Goal: Task Accomplishment & Management: Use online tool/utility

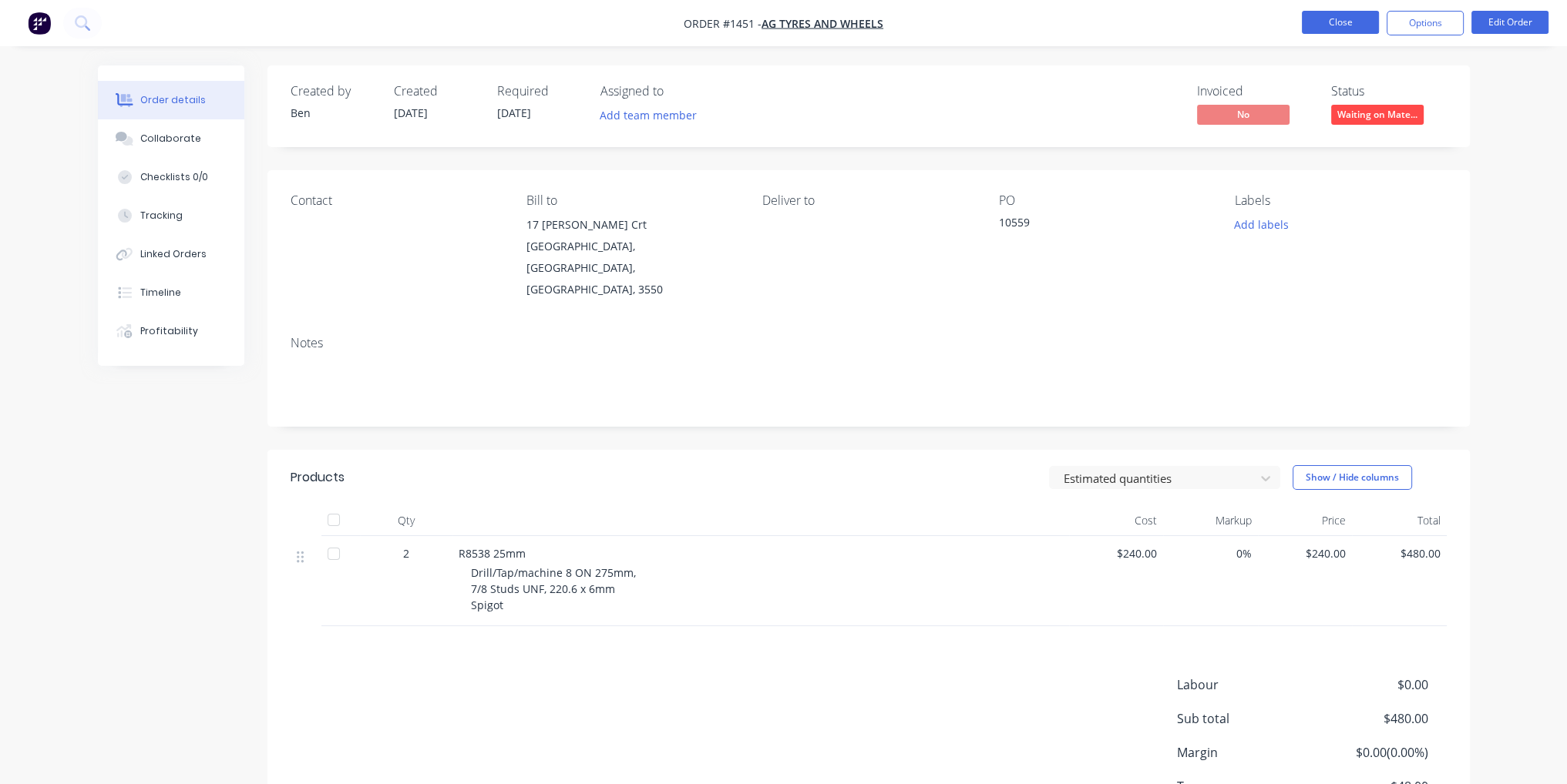
click at [1347, 25] on button "Close" at bounding box center [1340, 22] width 77 height 23
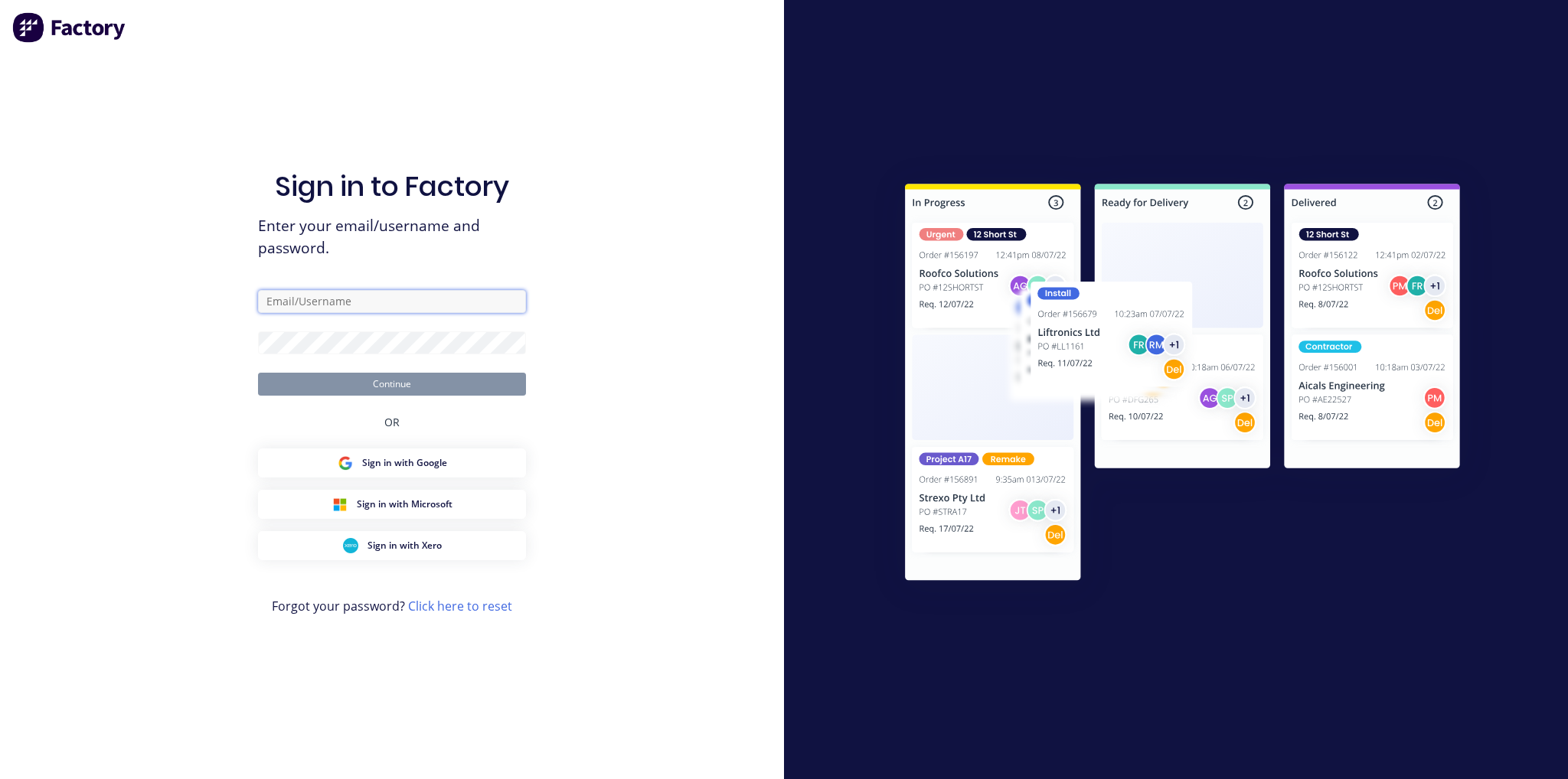
type input "[EMAIL_ADDRESS][DOMAIN_NAME]"
click at [442, 383] on button "Continue" at bounding box center [391, 384] width 268 height 23
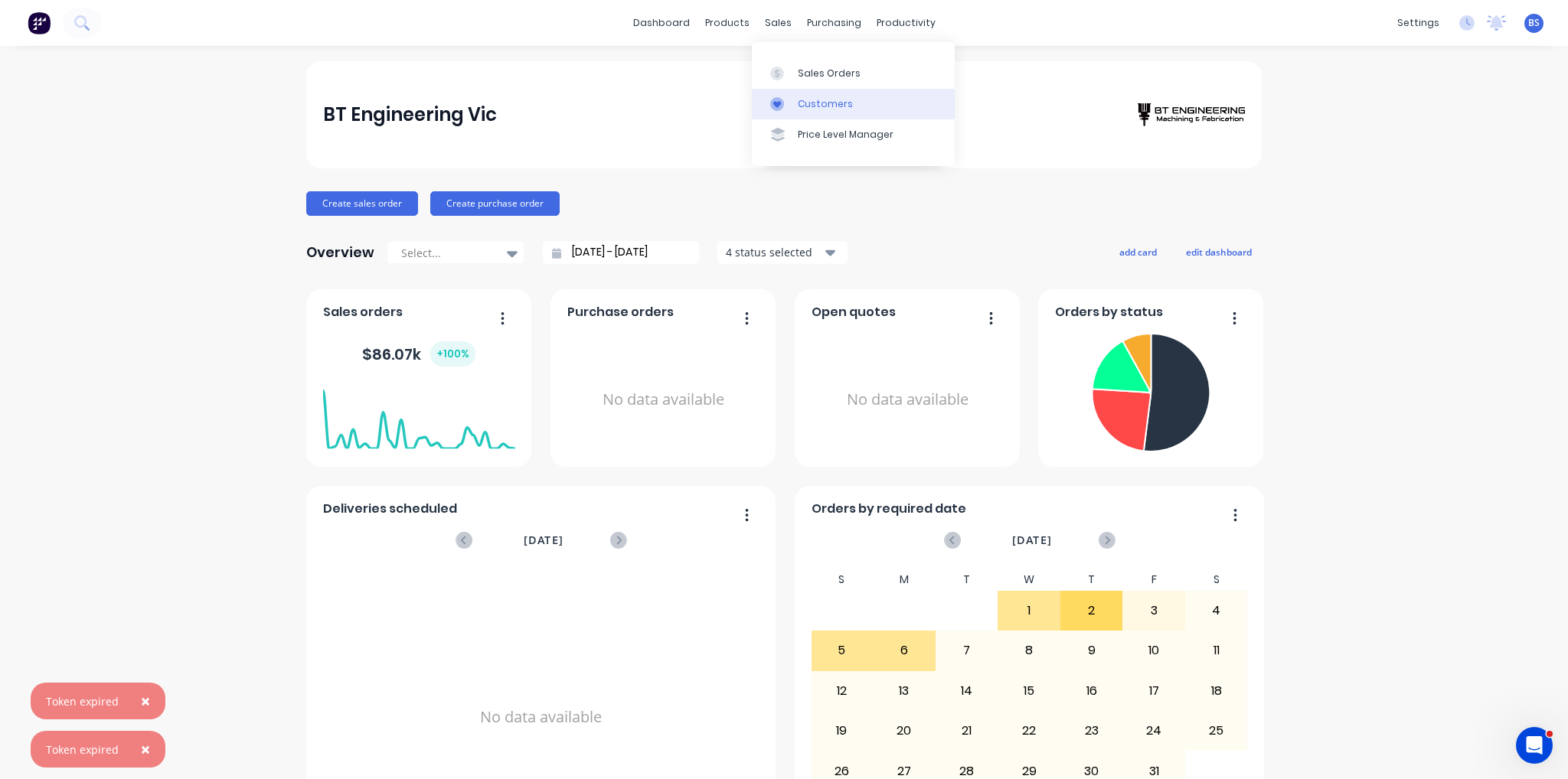
click at [821, 94] on link "Customers" at bounding box center [853, 104] width 203 height 31
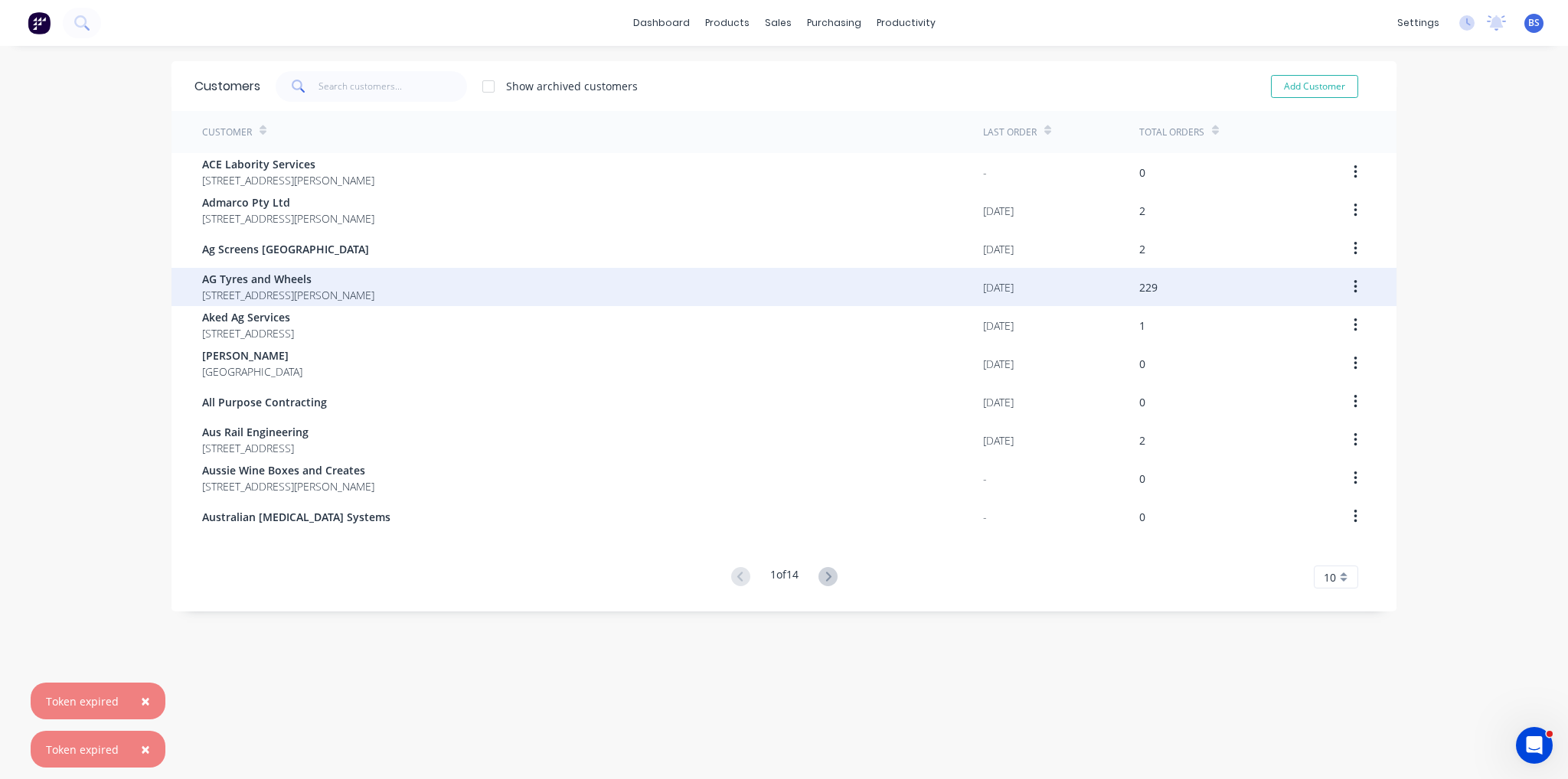
click at [342, 284] on span "AG Tyres and Wheels" at bounding box center [289, 278] width 172 height 16
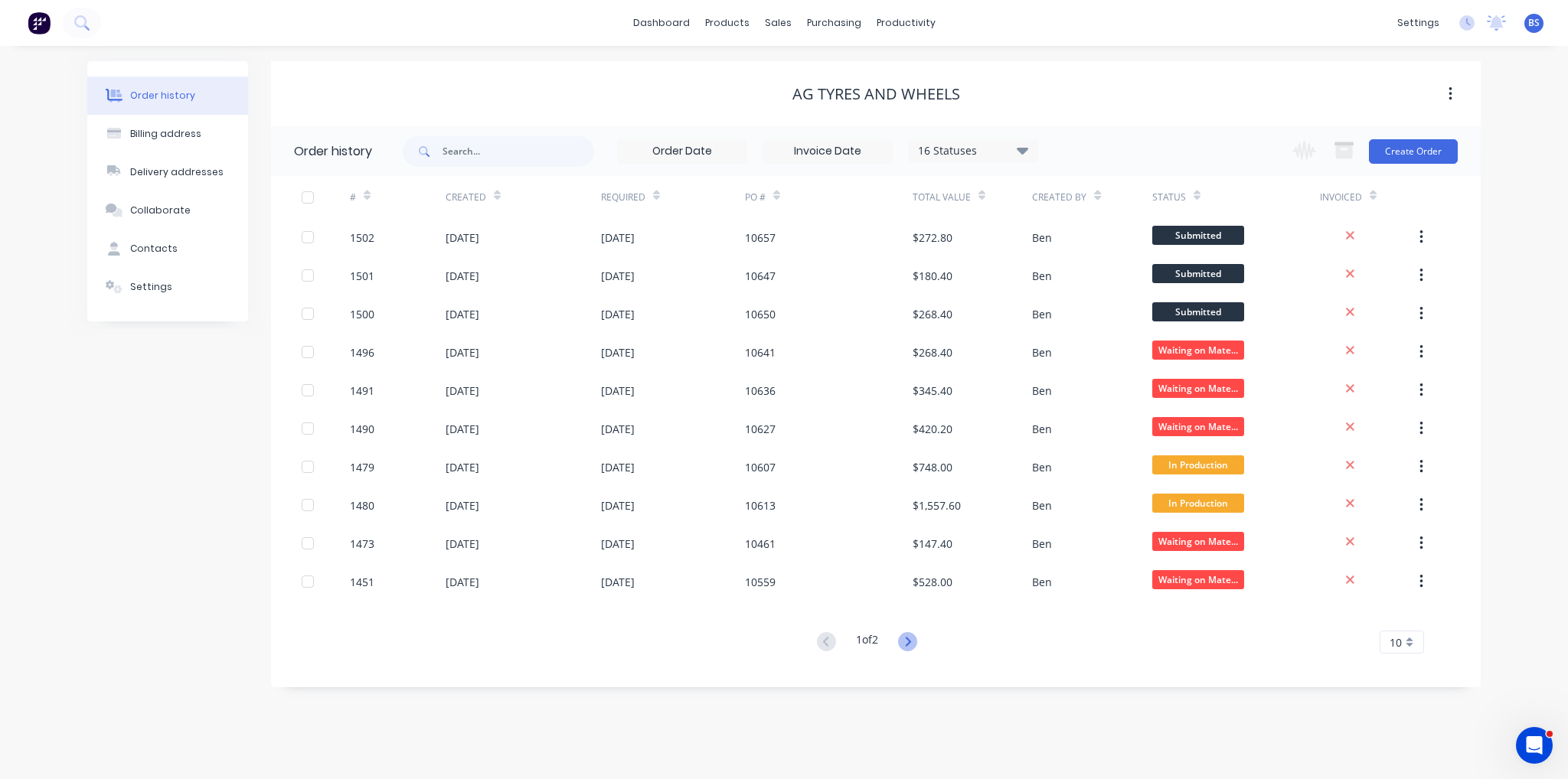
click at [909, 648] on icon at bounding box center [908, 642] width 19 height 19
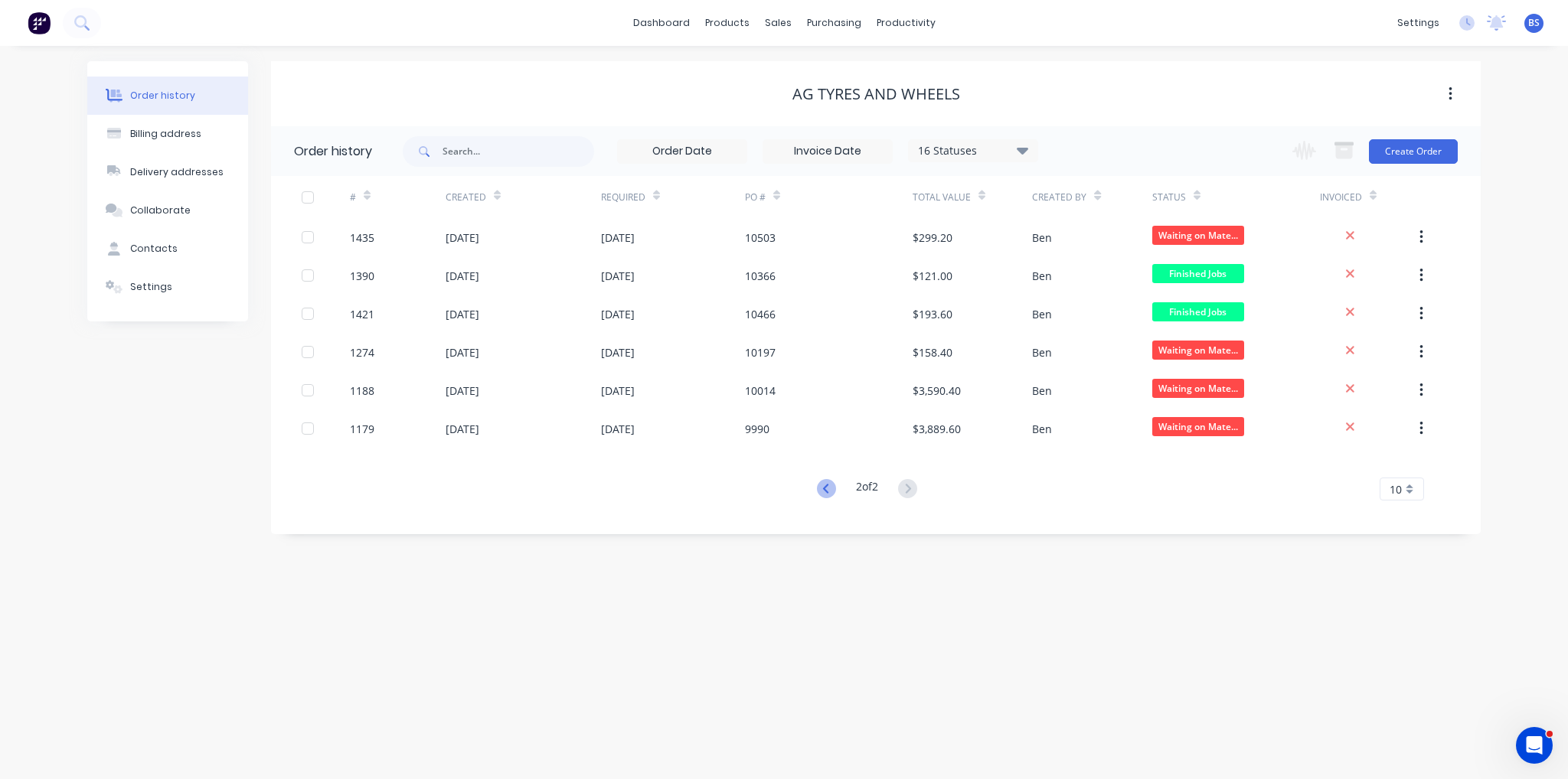
click at [819, 490] on icon at bounding box center [827, 489] width 19 height 19
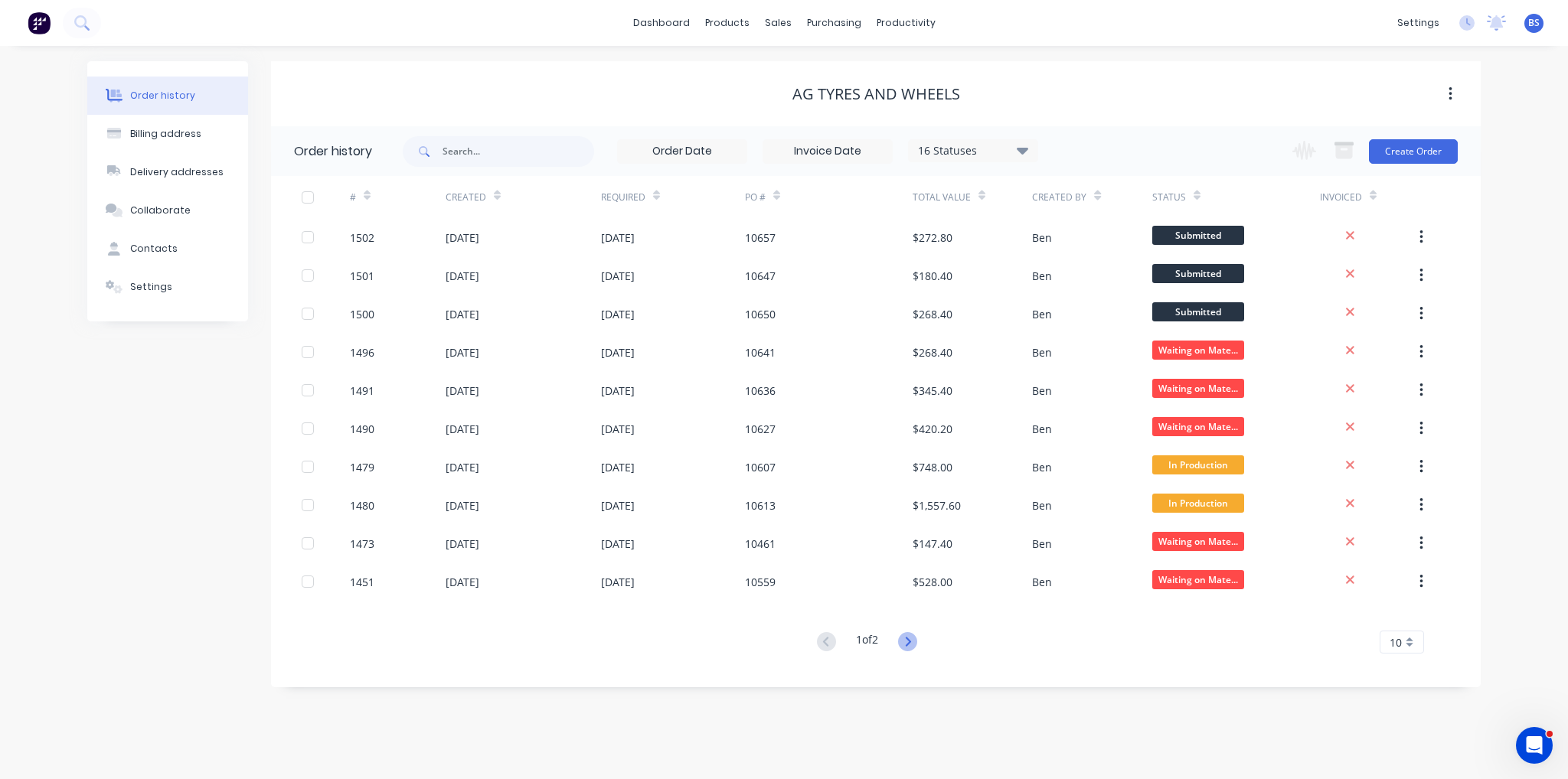
click at [906, 645] on icon at bounding box center [908, 642] width 19 height 19
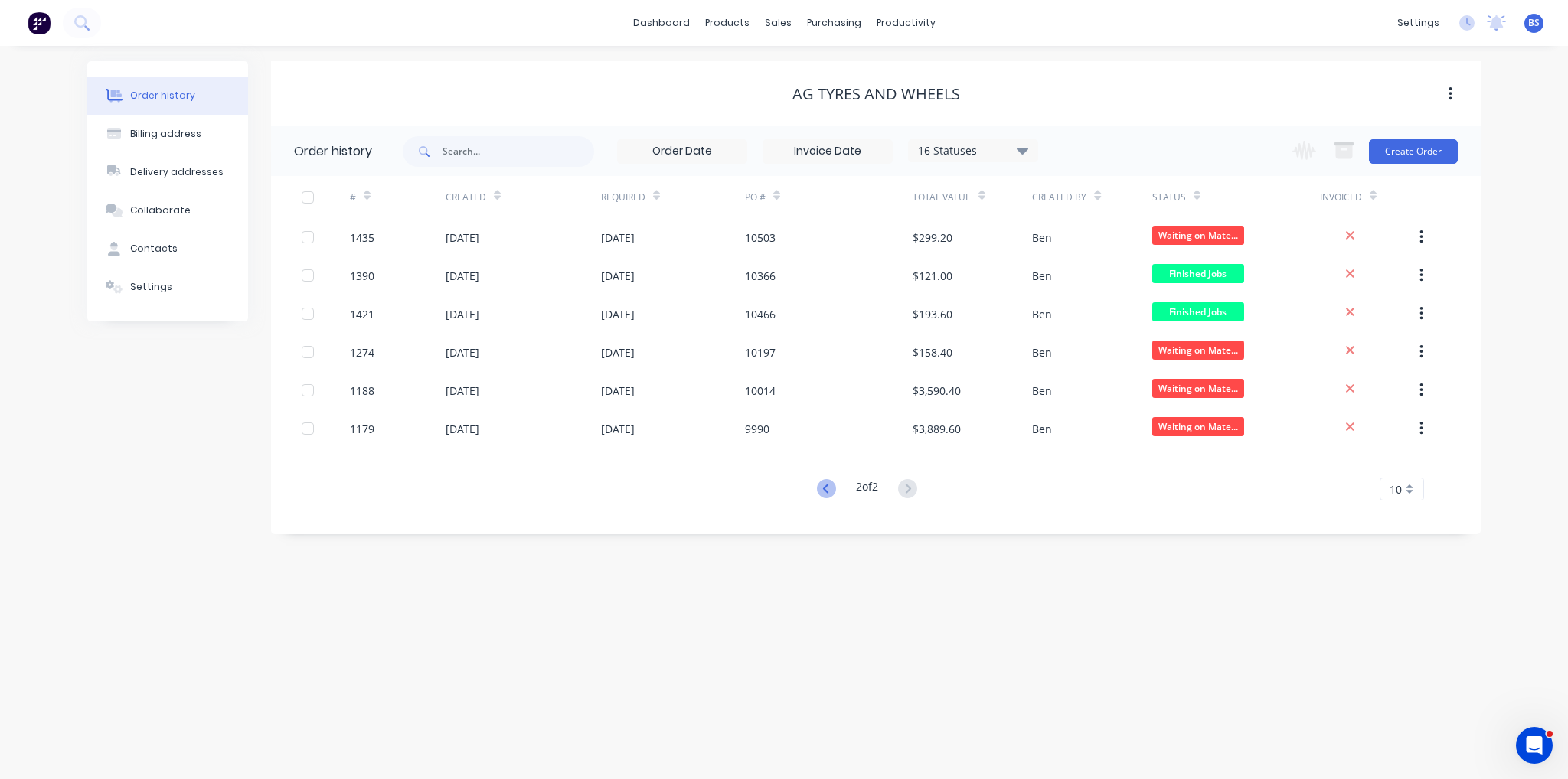
click at [820, 496] on icon at bounding box center [827, 489] width 19 height 19
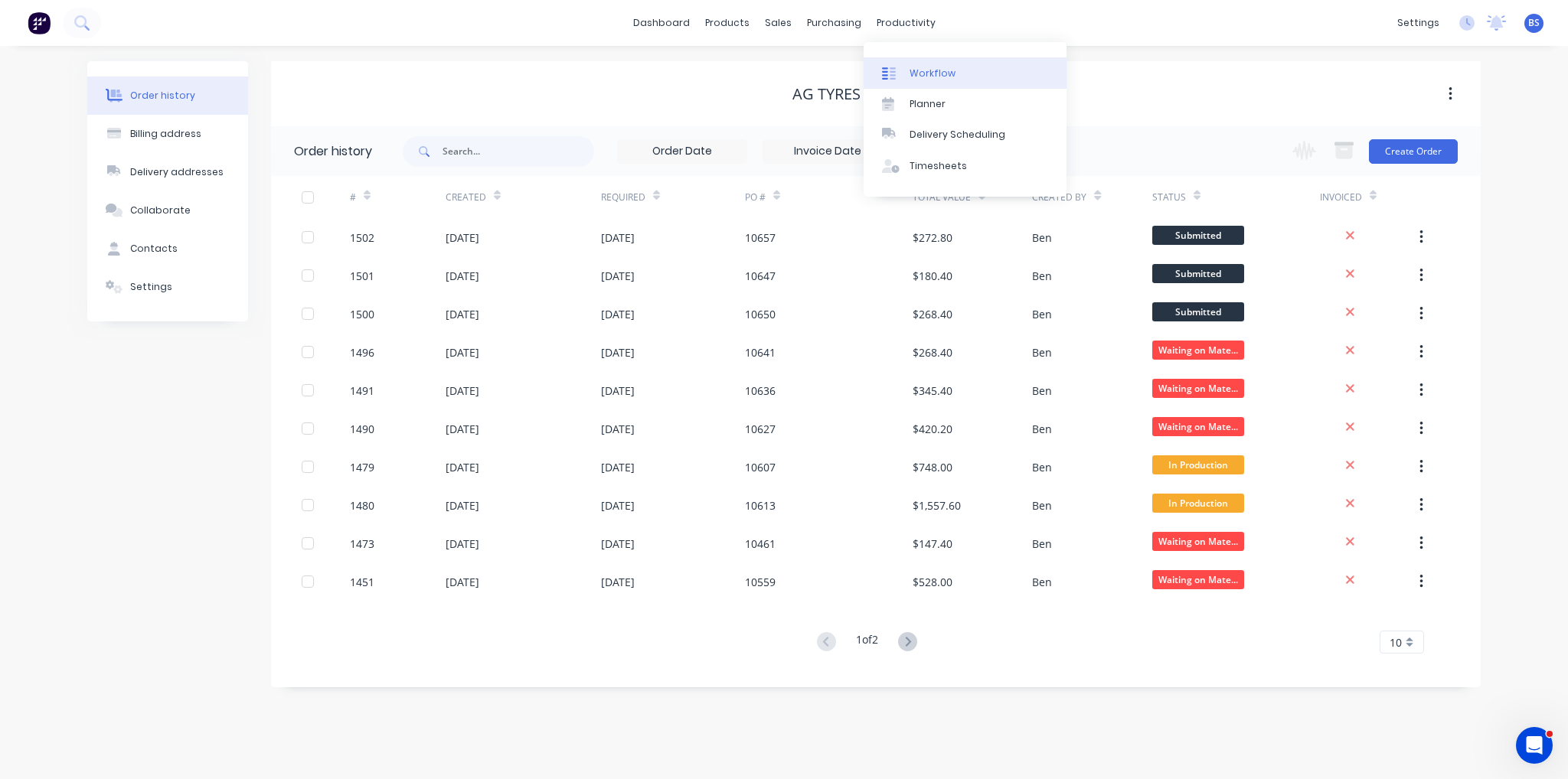
click at [943, 69] on div "Workflow" at bounding box center [932, 73] width 46 height 14
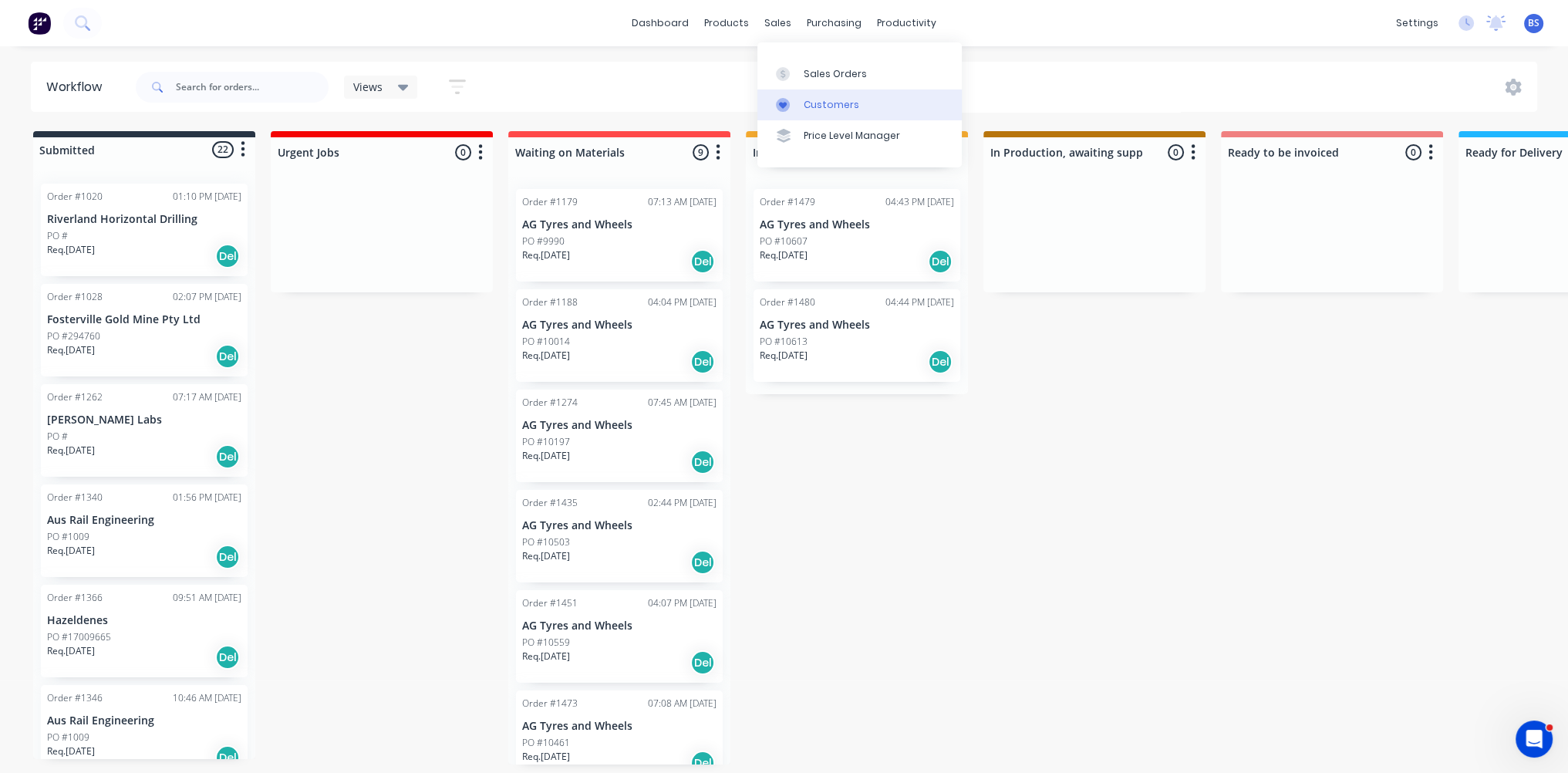
click at [811, 102] on div "Customers" at bounding box center [832, 105] width 56 height 14
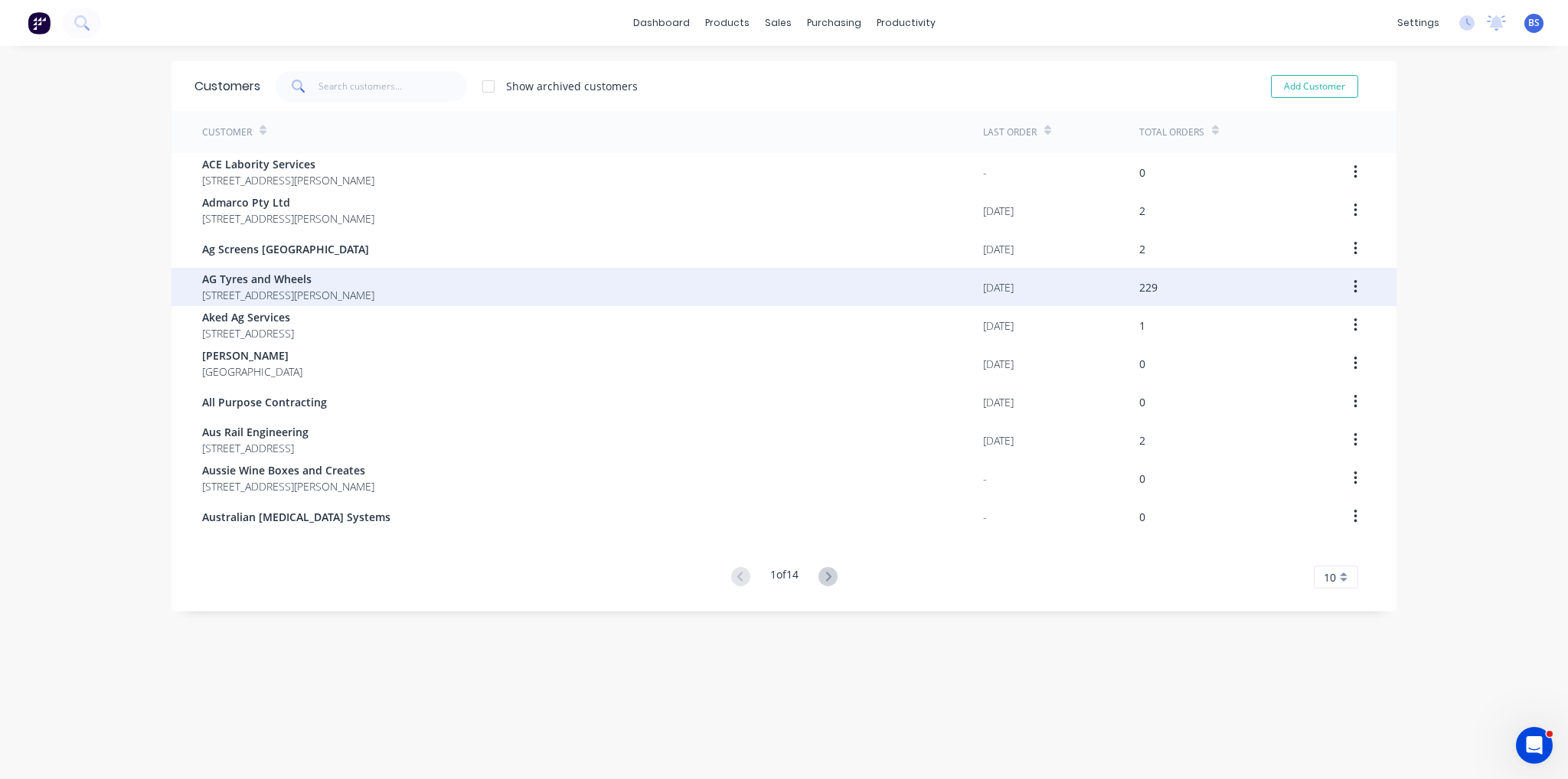
click at [362, 294] on span "[STREET_ADDRESS][PERSON_NAME]" at bounding box center [289, 295] width 172 height 16
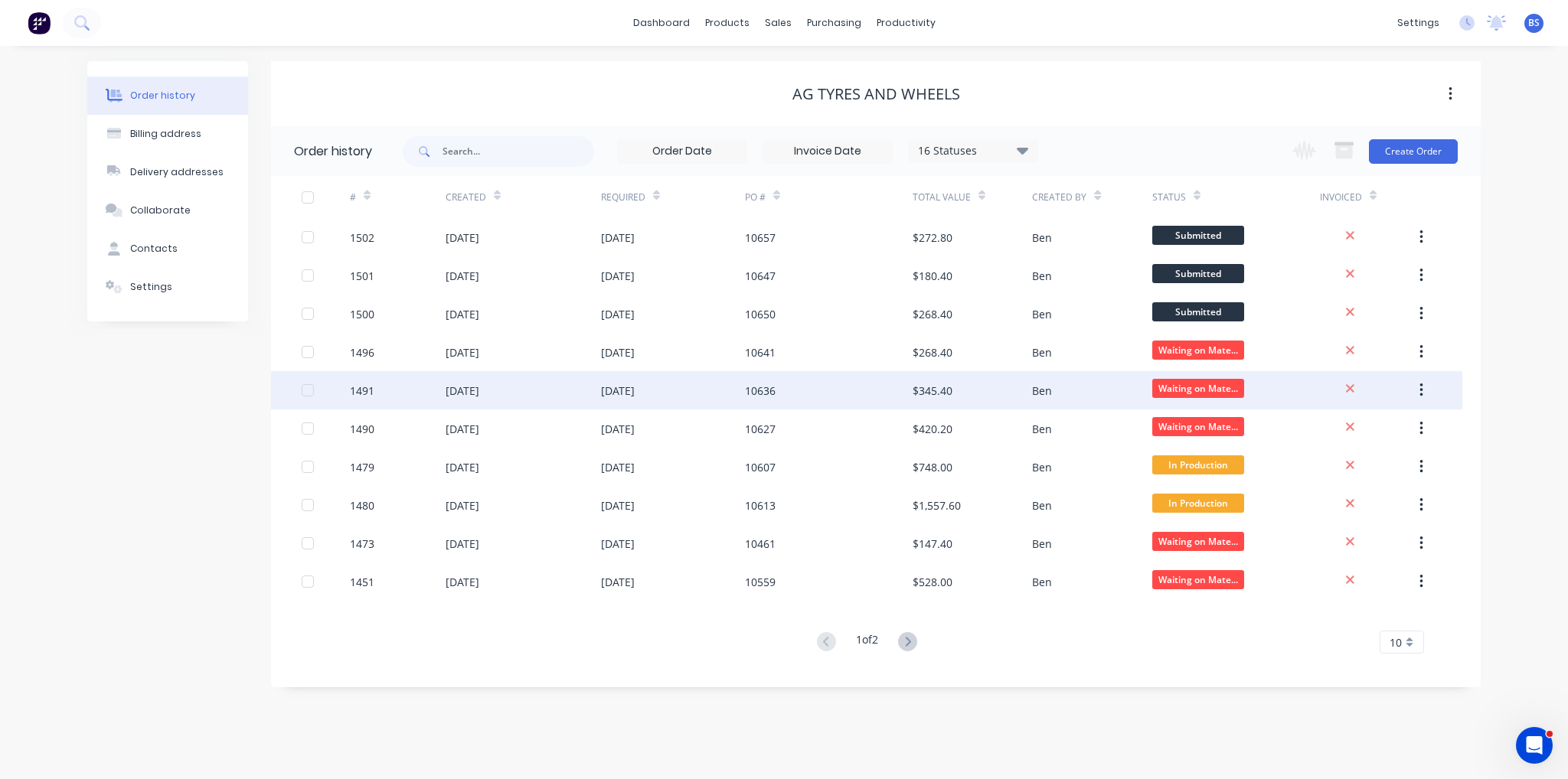
click at [539, 406] on div "[DATE]" at bounding box center [523, 390] width 155 height 38
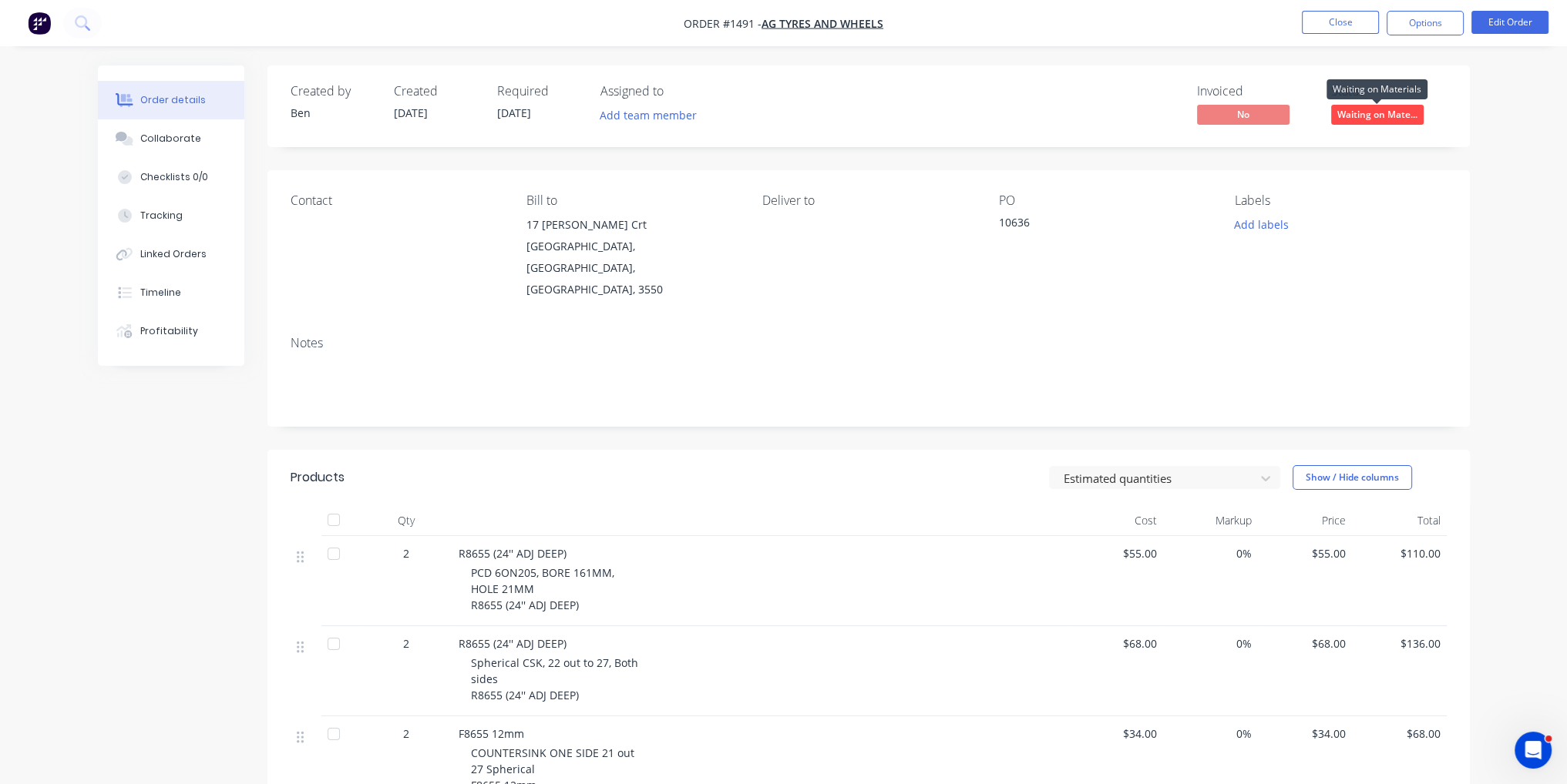
click at [1411, 120] on span "Waiting on Mate..." at bounding box center [1377, 114] width 93 height 19
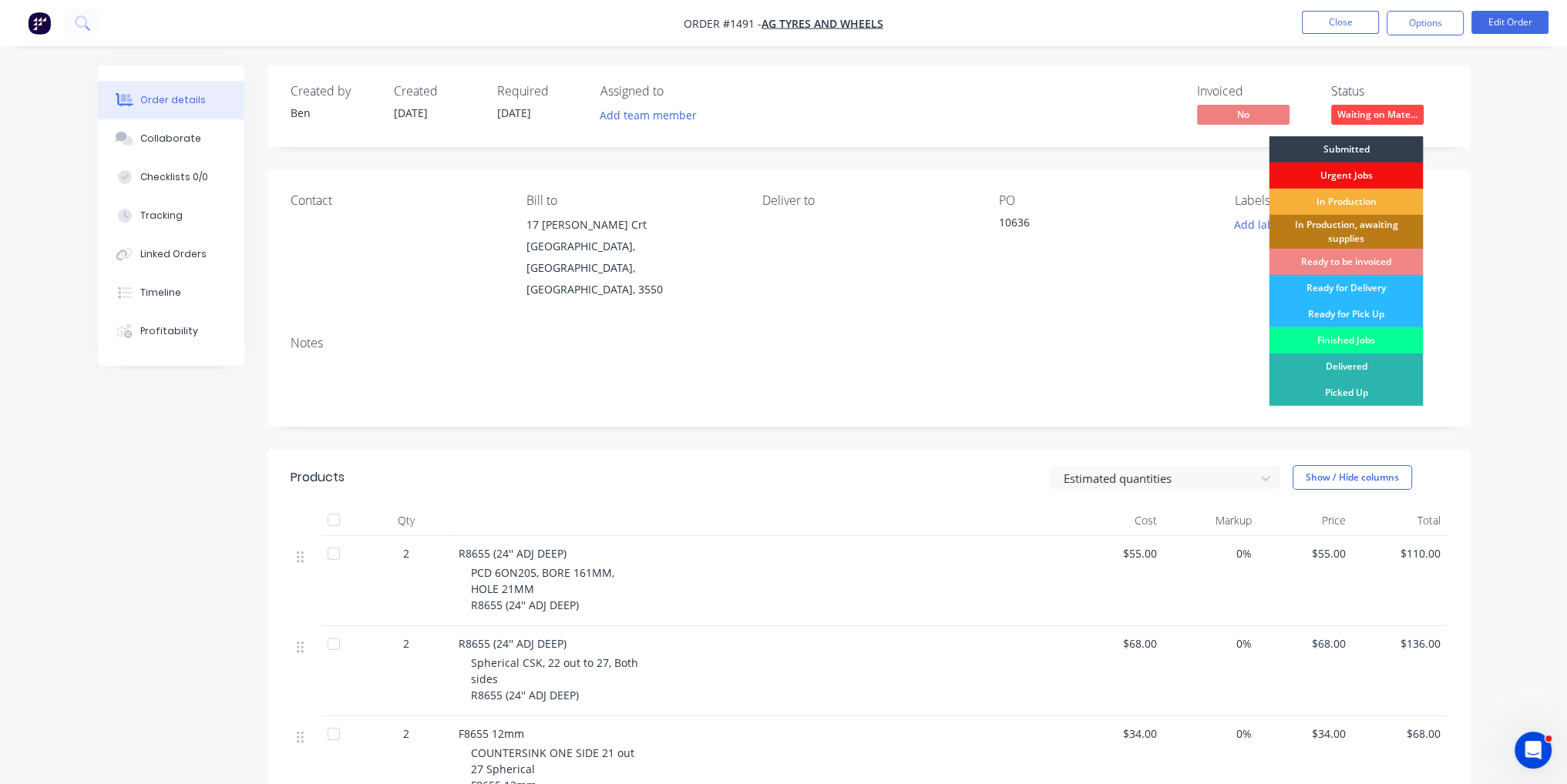
click at [1387, 347] on div "Finished Jobs" at bounding box center [1346, 341] width 154 height 26
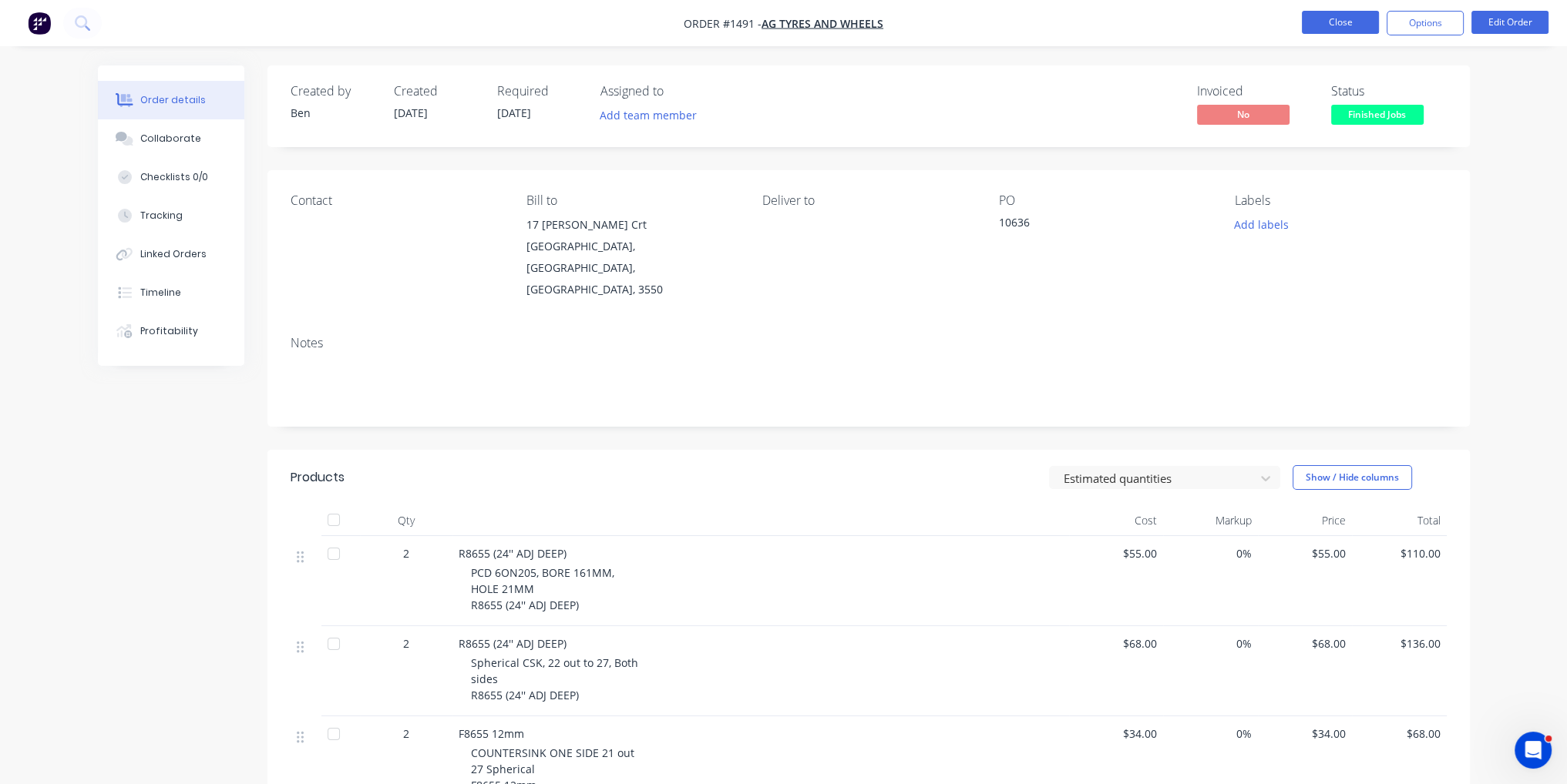
click at [1354, 19] on button "Close" at bounding box center [1340, 22] width 77 height 23
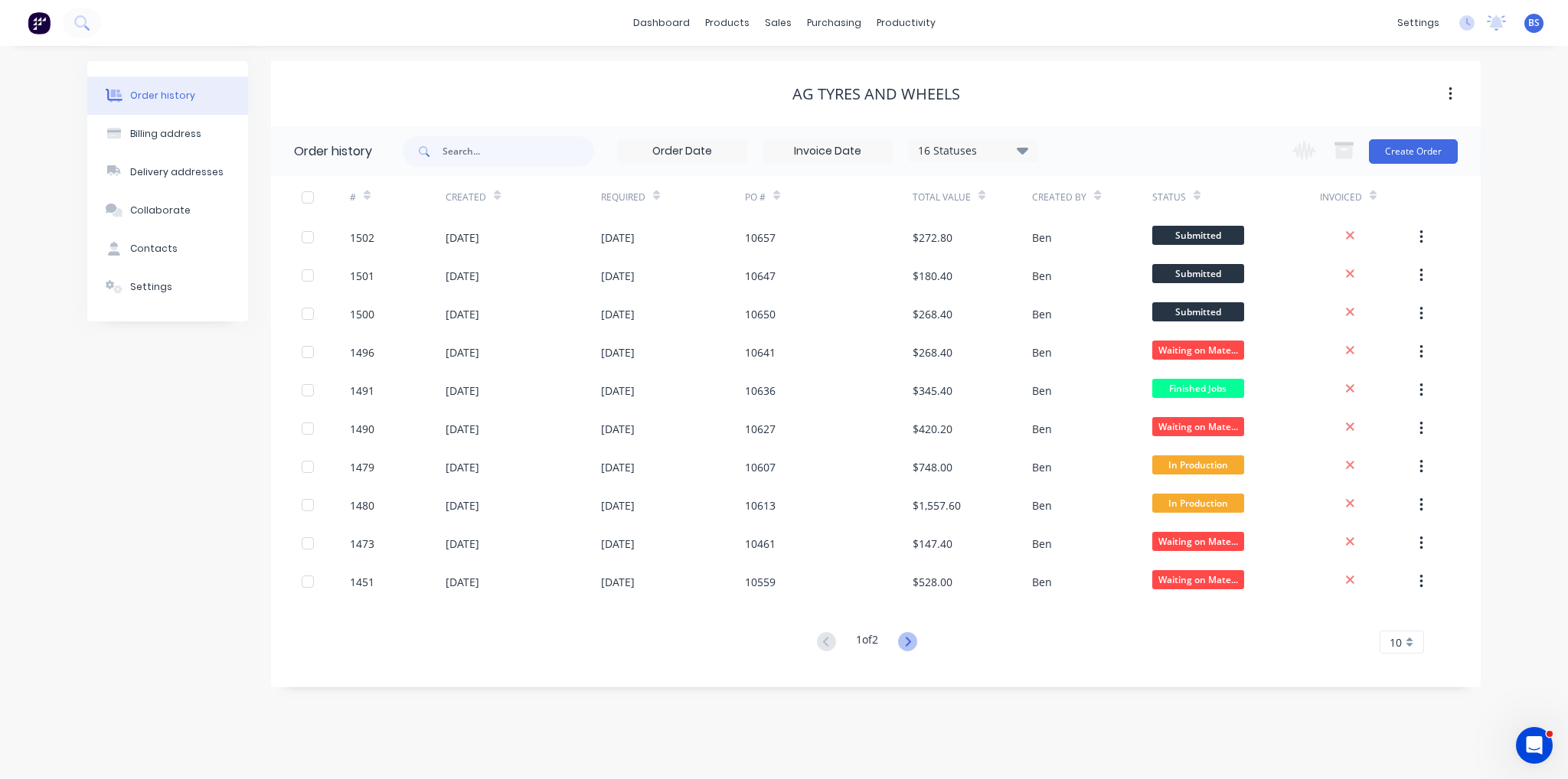
click at [907, 644] on icon at bounding box center [908, 642] width 19 height 19
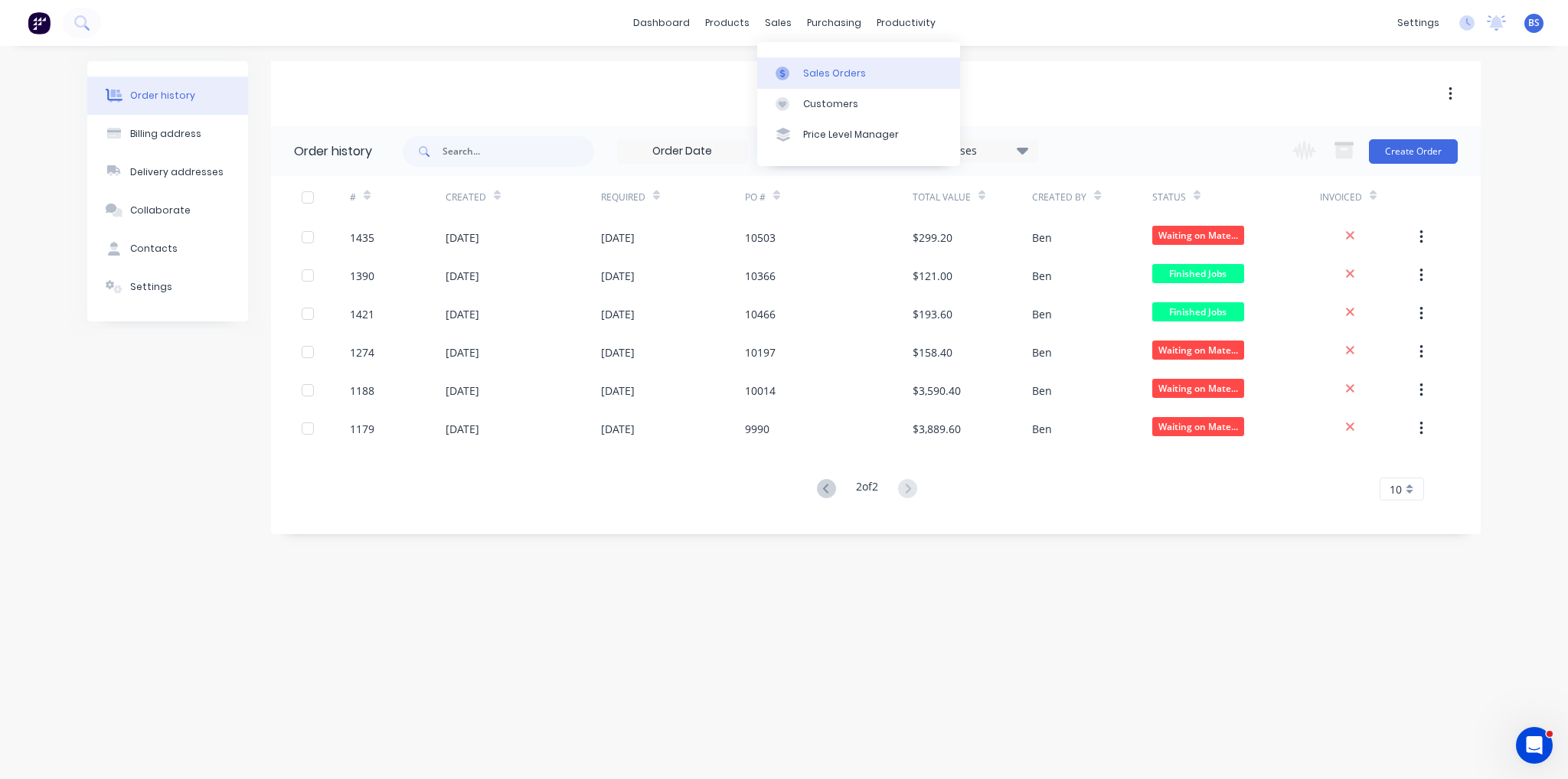
click at [809, 67] on div "Sales Orders" at bounding box center [834, 73] width 63 height 14
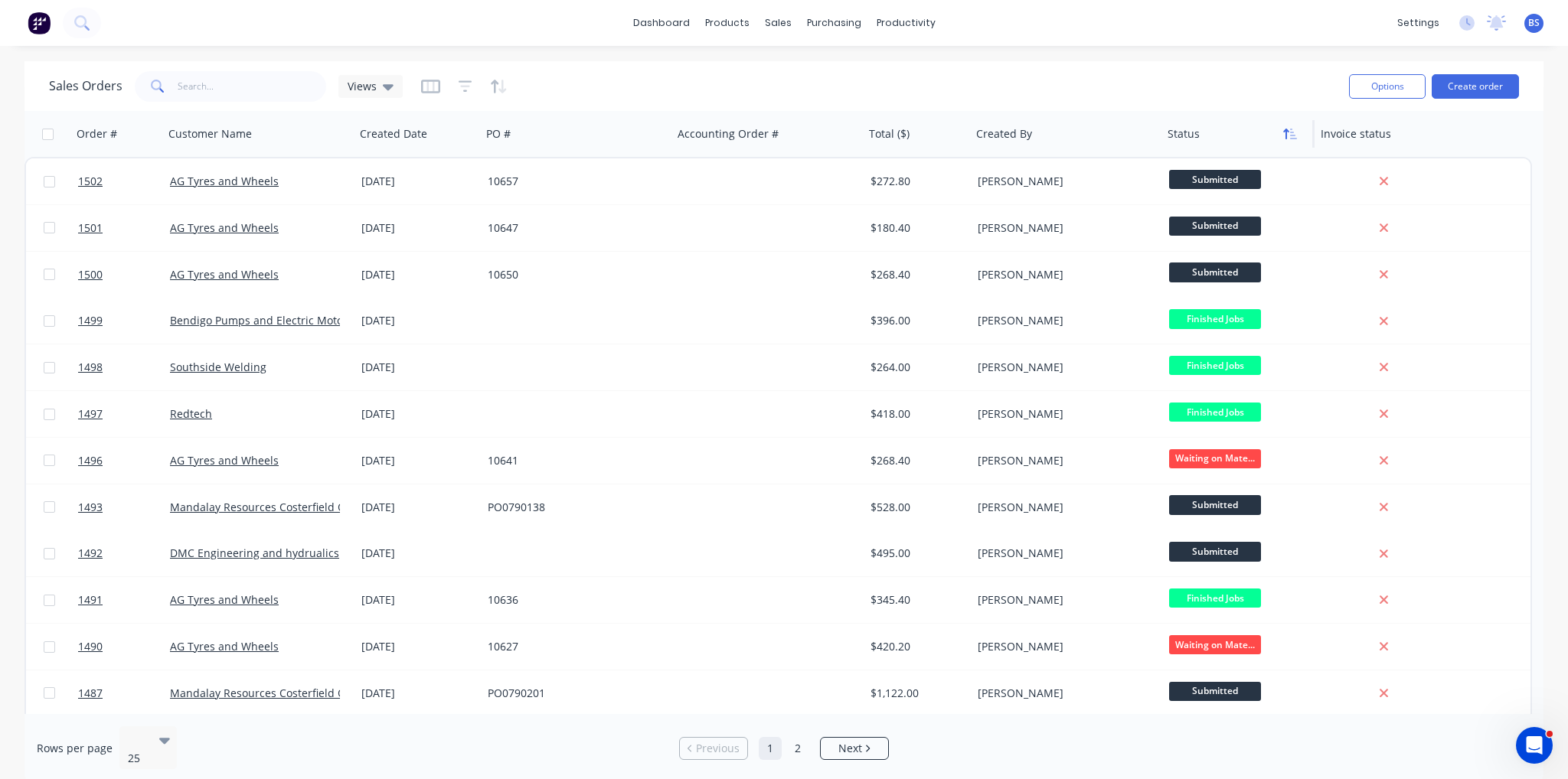
click at [1290, 134] on icon "button" at bounding box center [1290, 134] width 14 height 12
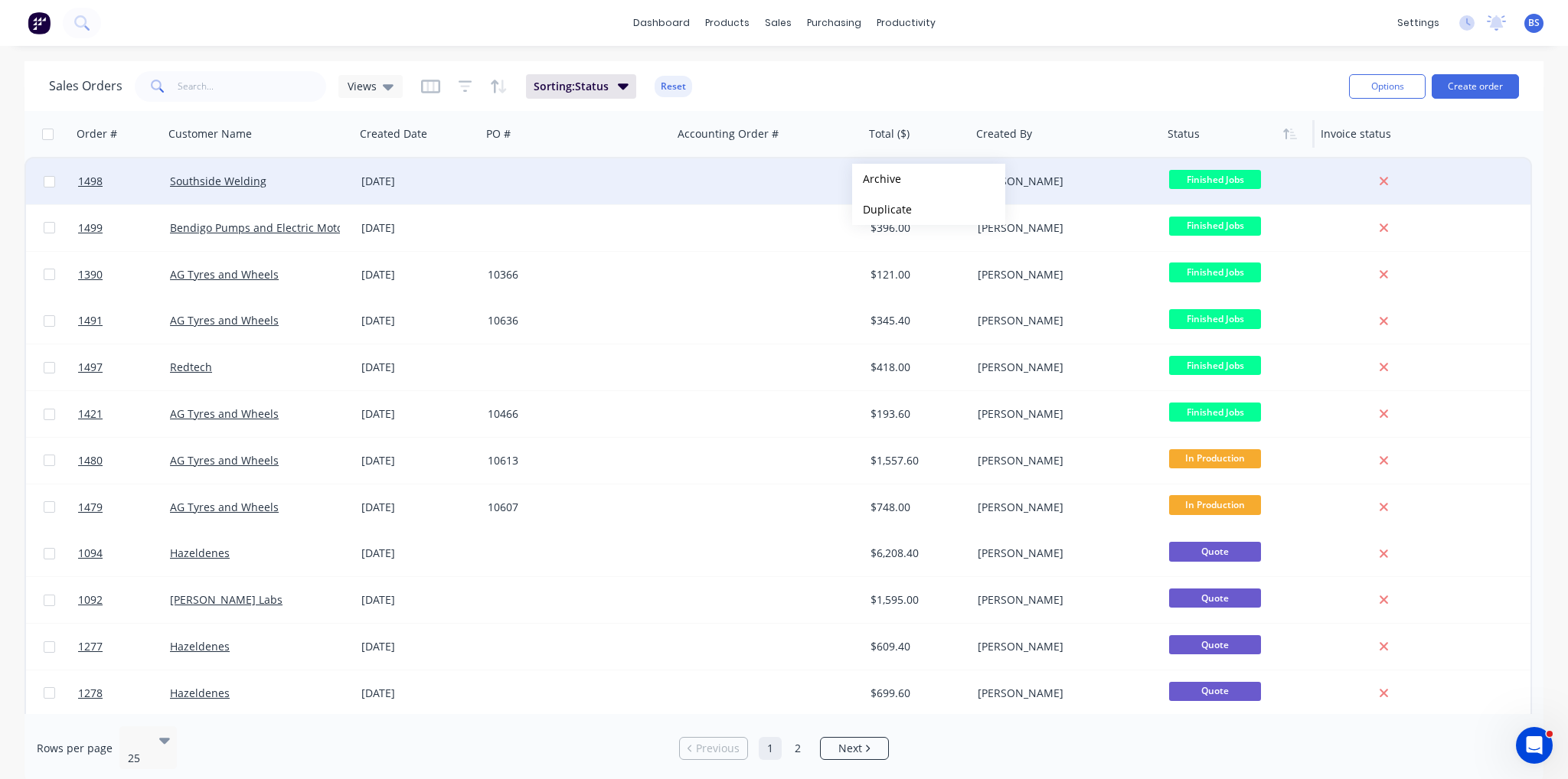
click at [558, 160] on div at bounding box center [578, 181] width 191 height 46
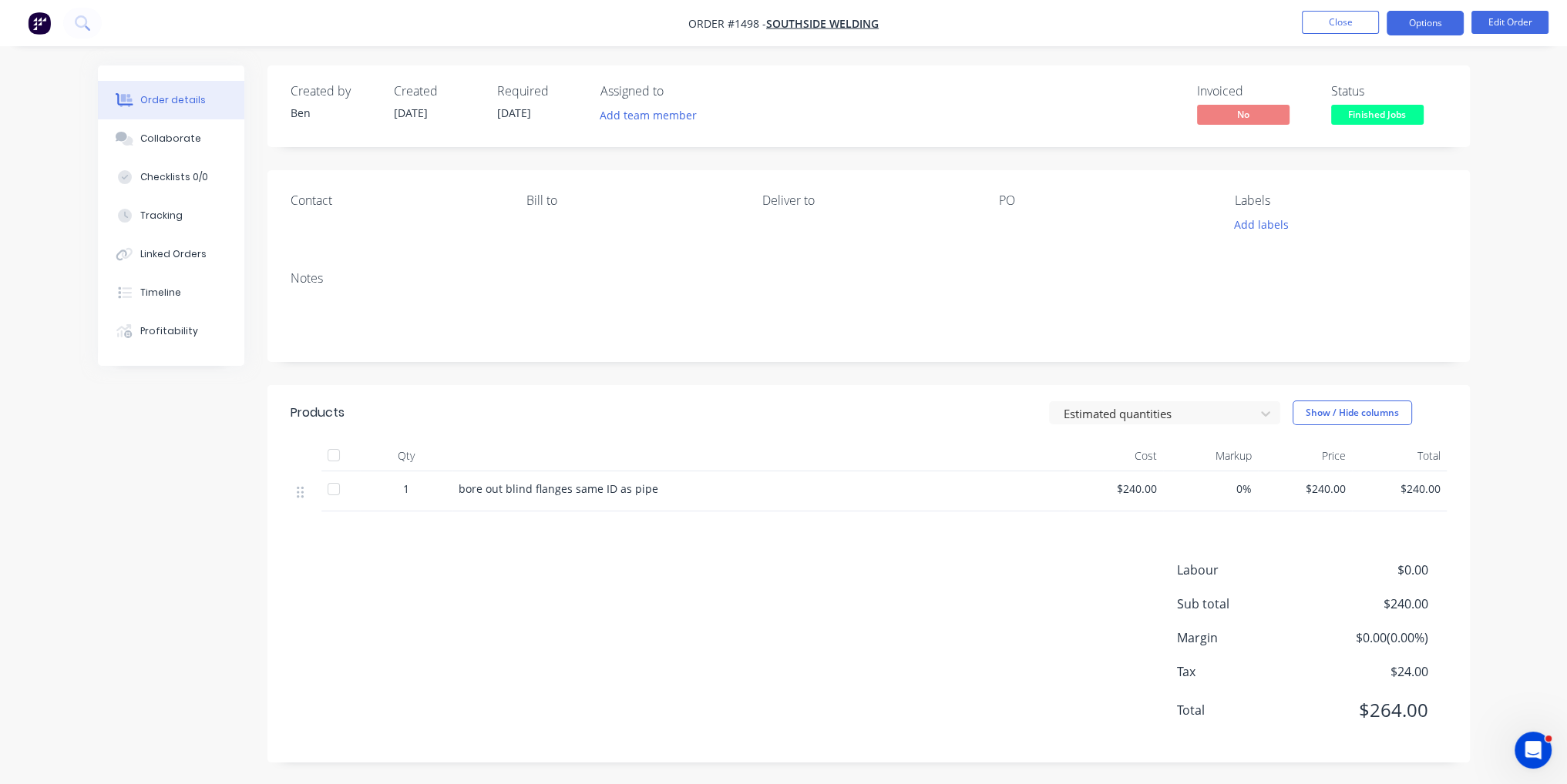
click at [1431, 24] on button "Options" at bounding box center [1425, 23] width 77 height 24
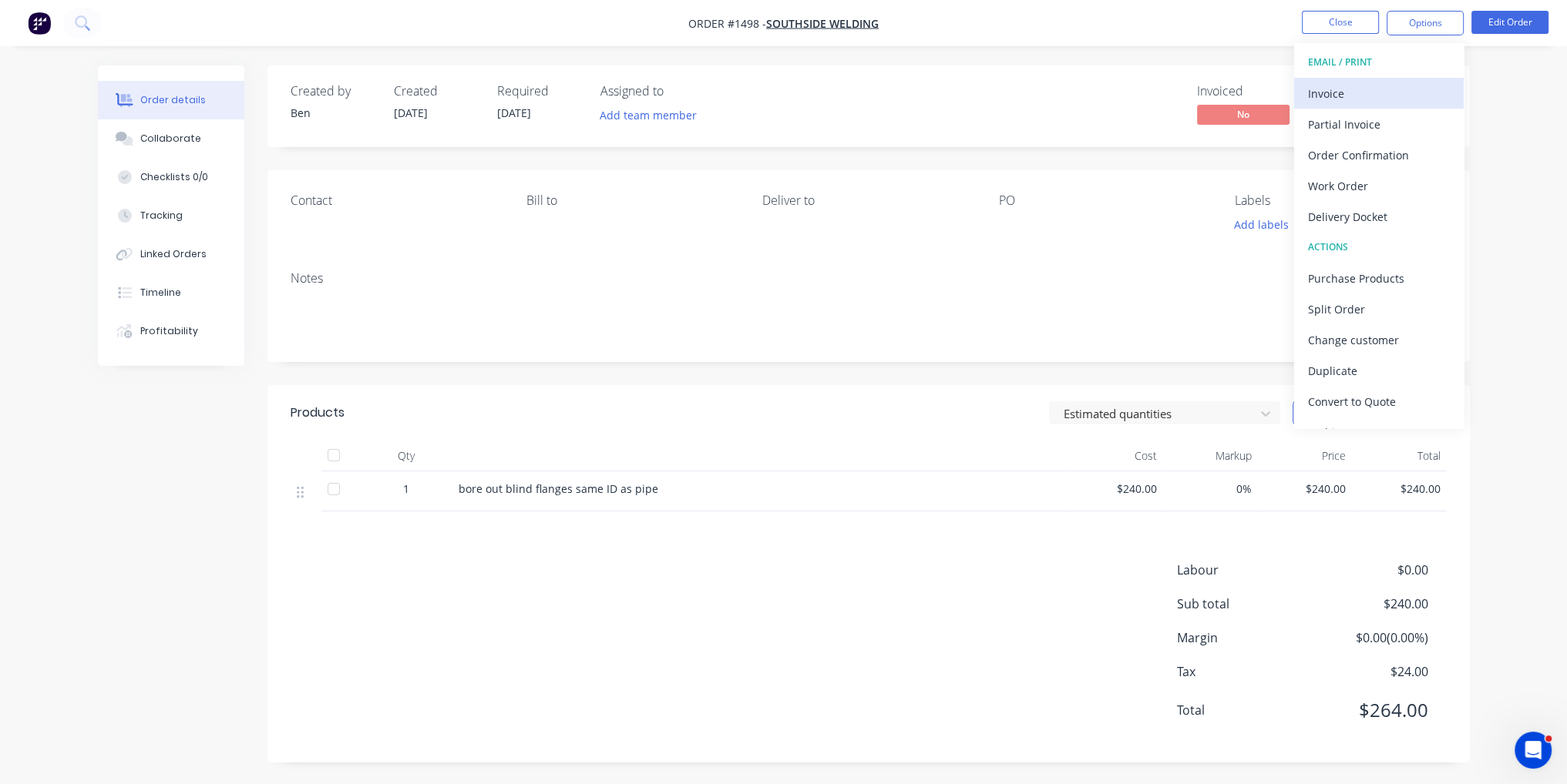
click at [1397, 88] on div "Invoice" at bounding box center [1378, 94] width 141 height 23
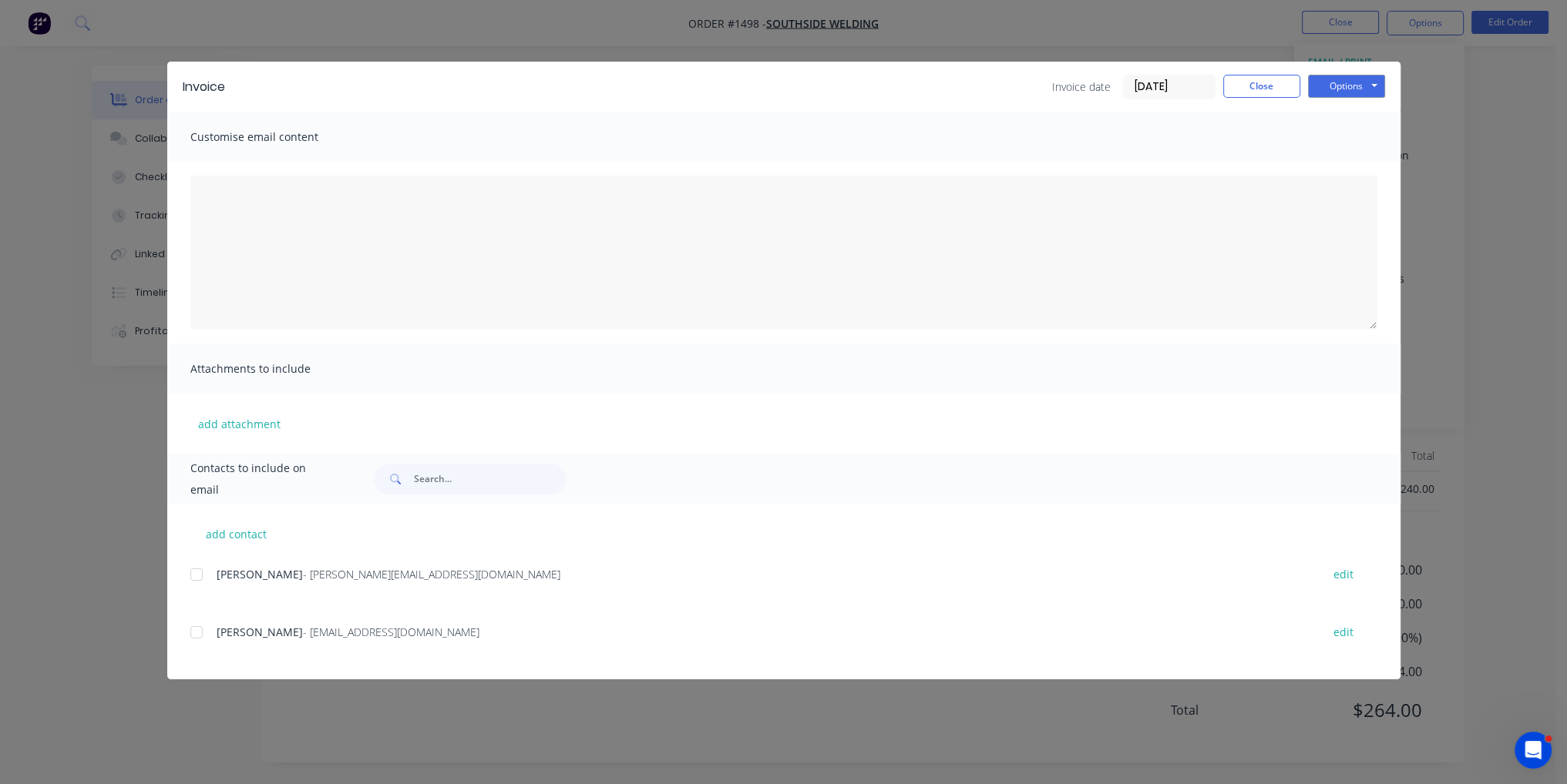
click at [193, 638] on div at bounding box center [197, 633] width 31 height 31
click at [1356, 87] on button "Options" at bounding box center [1346, 86] width 77 height 23
click at [1372, 169] on button "Email" at bounding box center [1357, 164] width 99 height 25
click at [1277, 81] on button "Close" at bounding box center [1262, 86] width 77 height 23
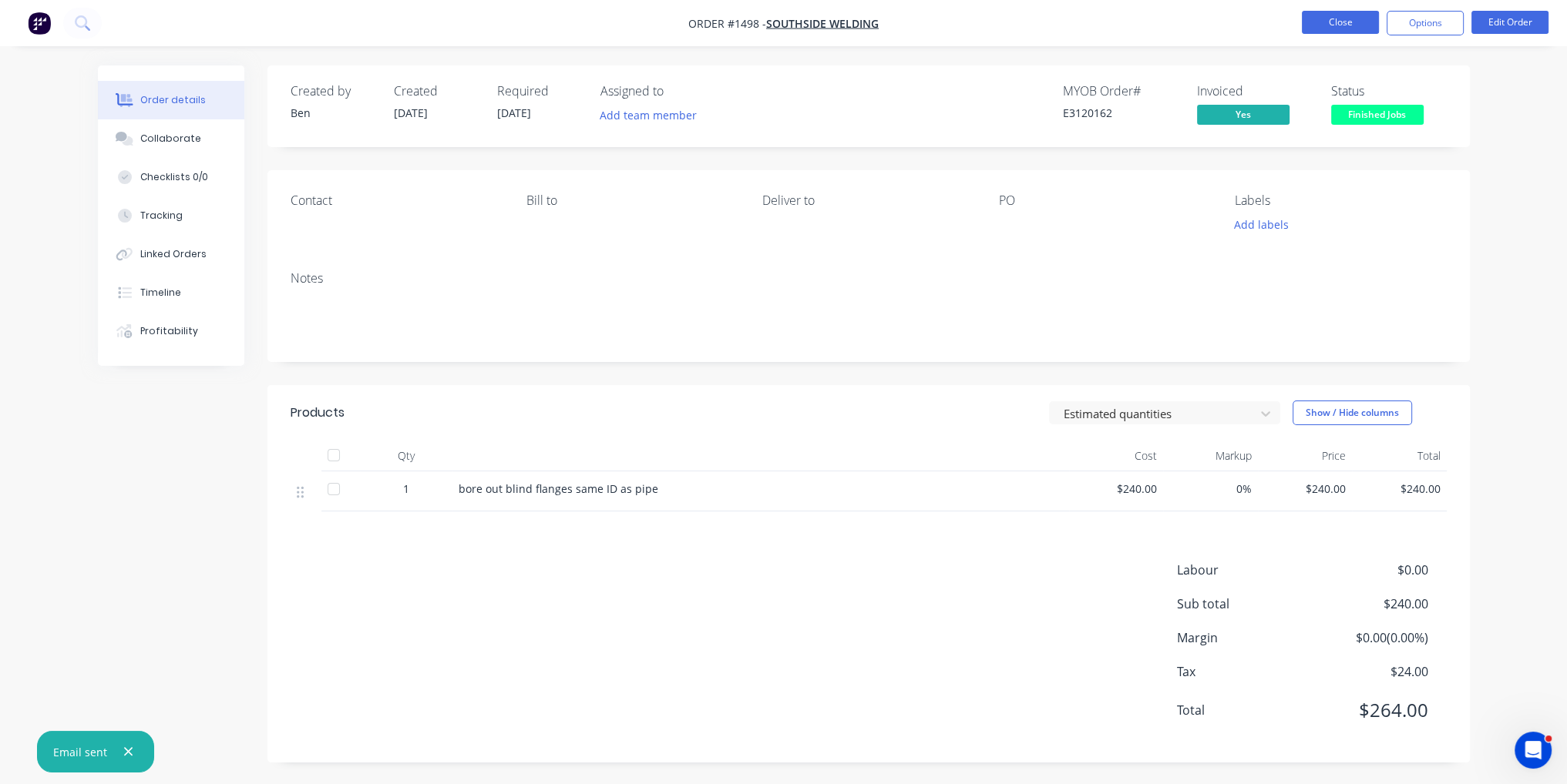
click at [1343, 27] on button "Close" at bounding box center [1340, 22] width 77 height 23
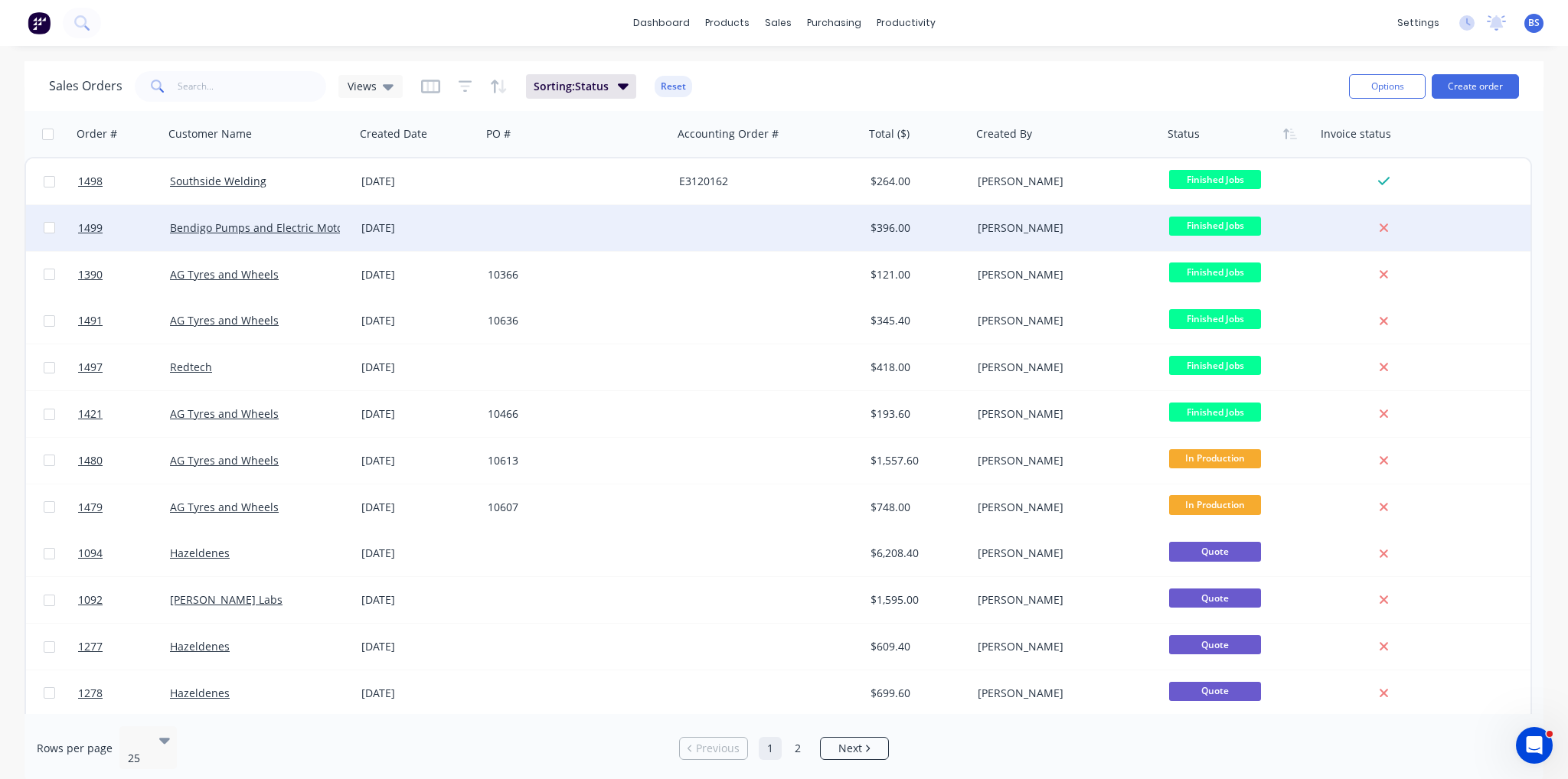
click at [635, 234] on div at bounding box center [578, 227] width 191 height 46
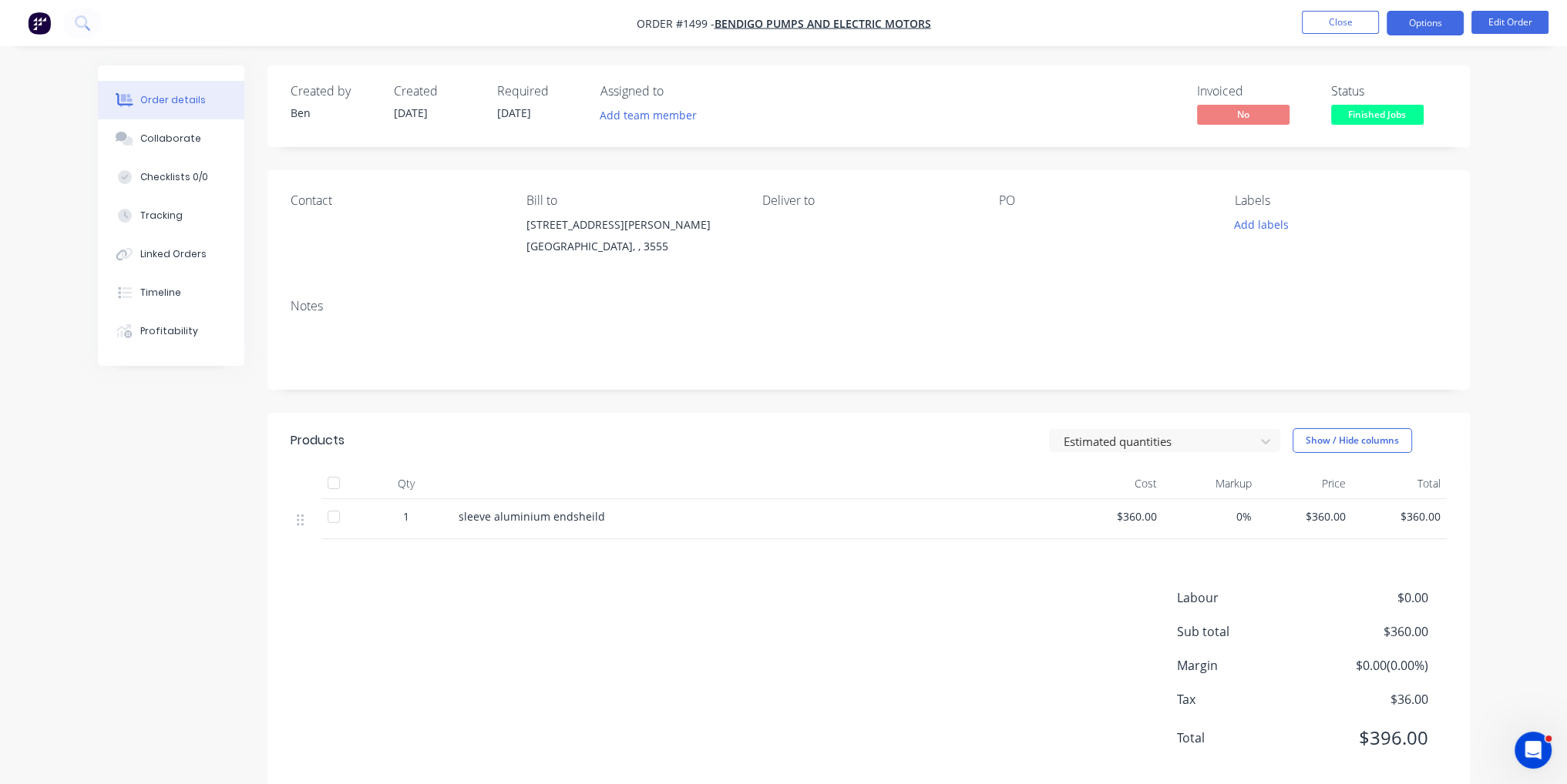
click at [1425, 25] on button "Options" at bounding box center [1425, 23] width 77 height 24
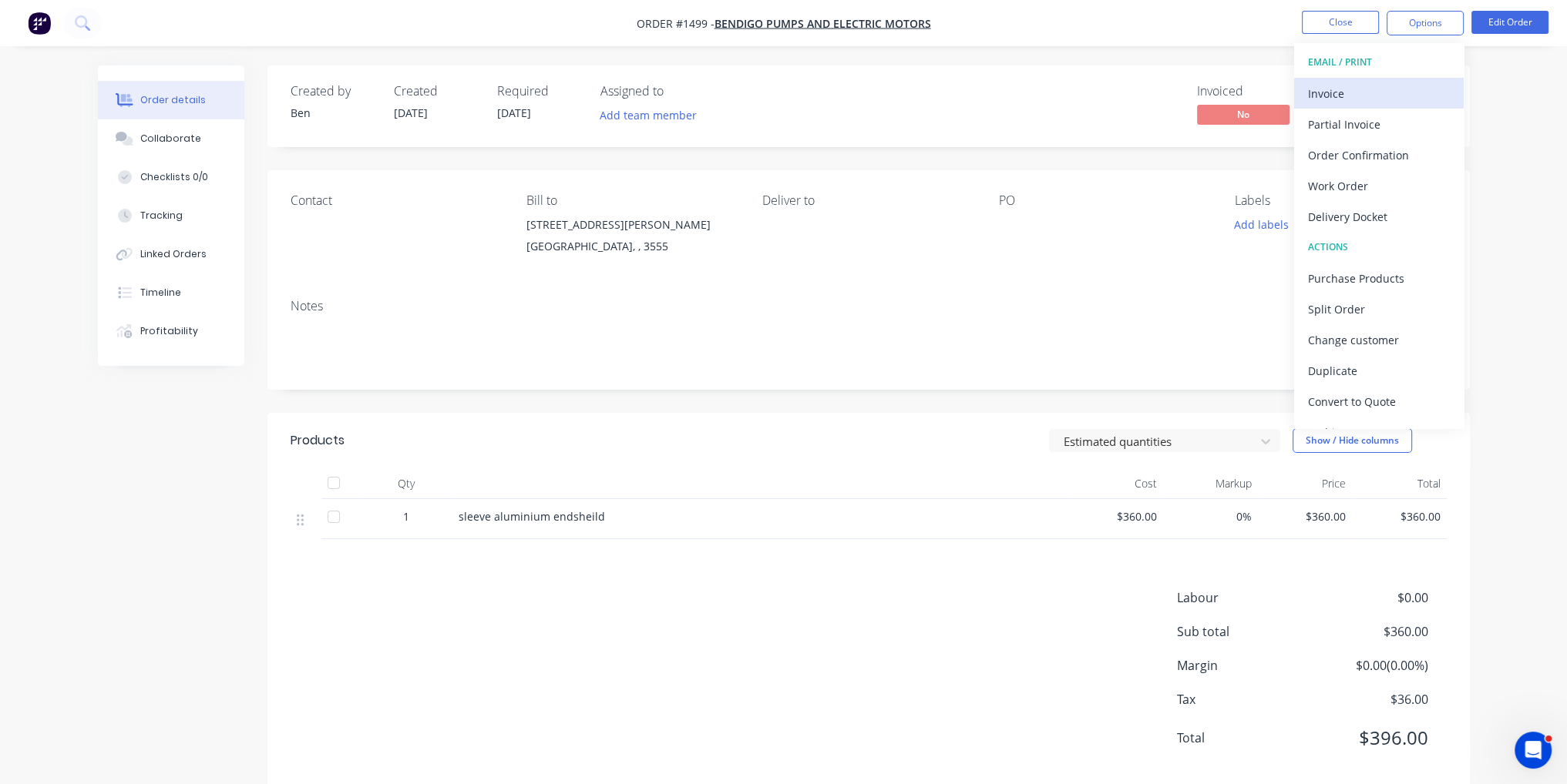
click at [1363, 104] on button "Invoice" at bounding box center [1378, 94] width 169 height 31
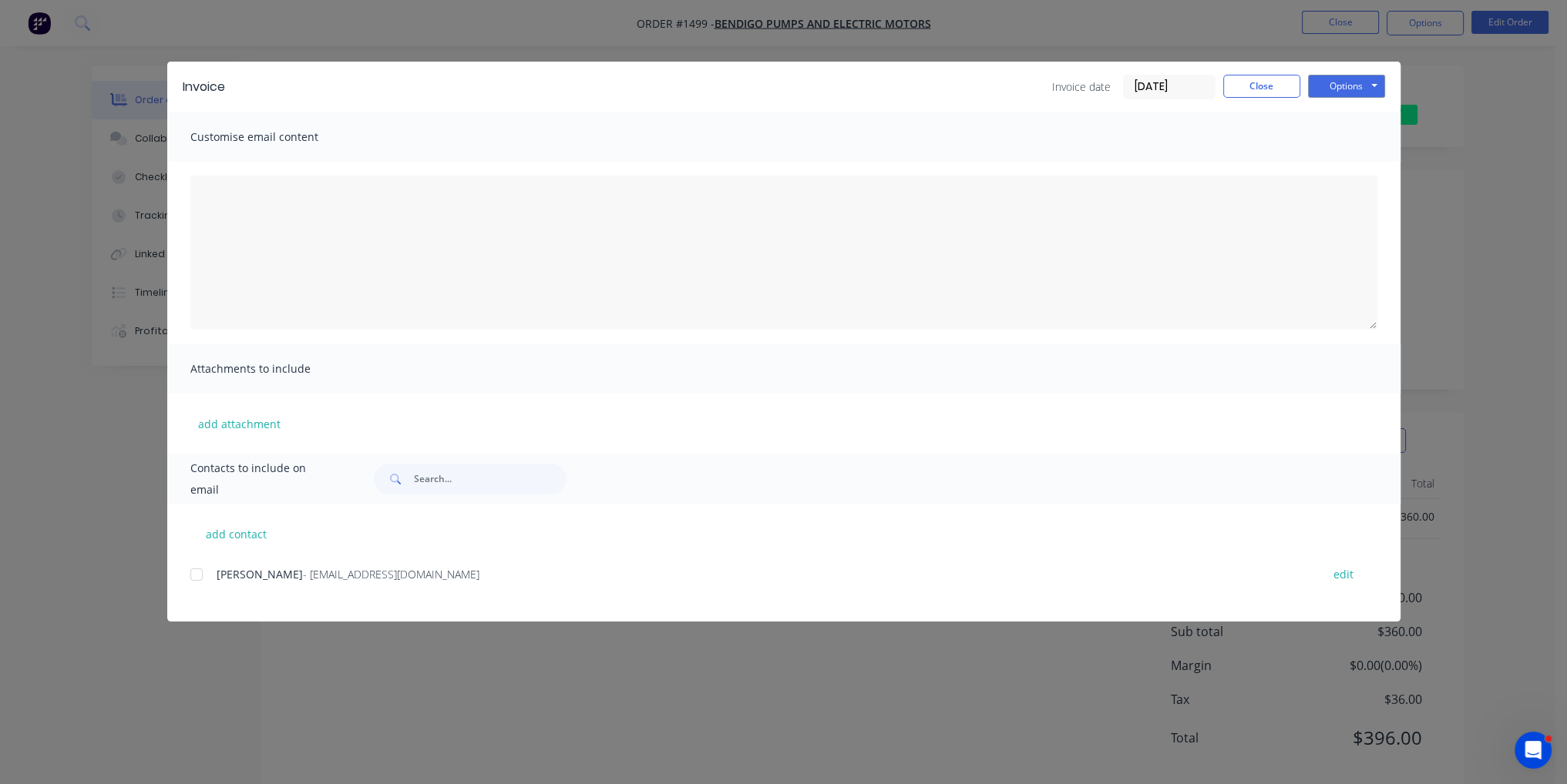
click at [204, 569] on div at bounding box center [197, 575] width 31 height 31
click at [1341, 101] on div "Invoice Invoice date [DATE] Close Options Preview Print Email" at bounding box center [784, 87] width 1233 height 50
click at [1350, 75] on button "Options" at bounding box center [1346, 86] width 77 height 23
click at [1351, 170] on button "Email" at bounding box center [1357, 164] width 99 height 25
click at [205, 568] on div at bounding box center [197, 575] width 31 height 31
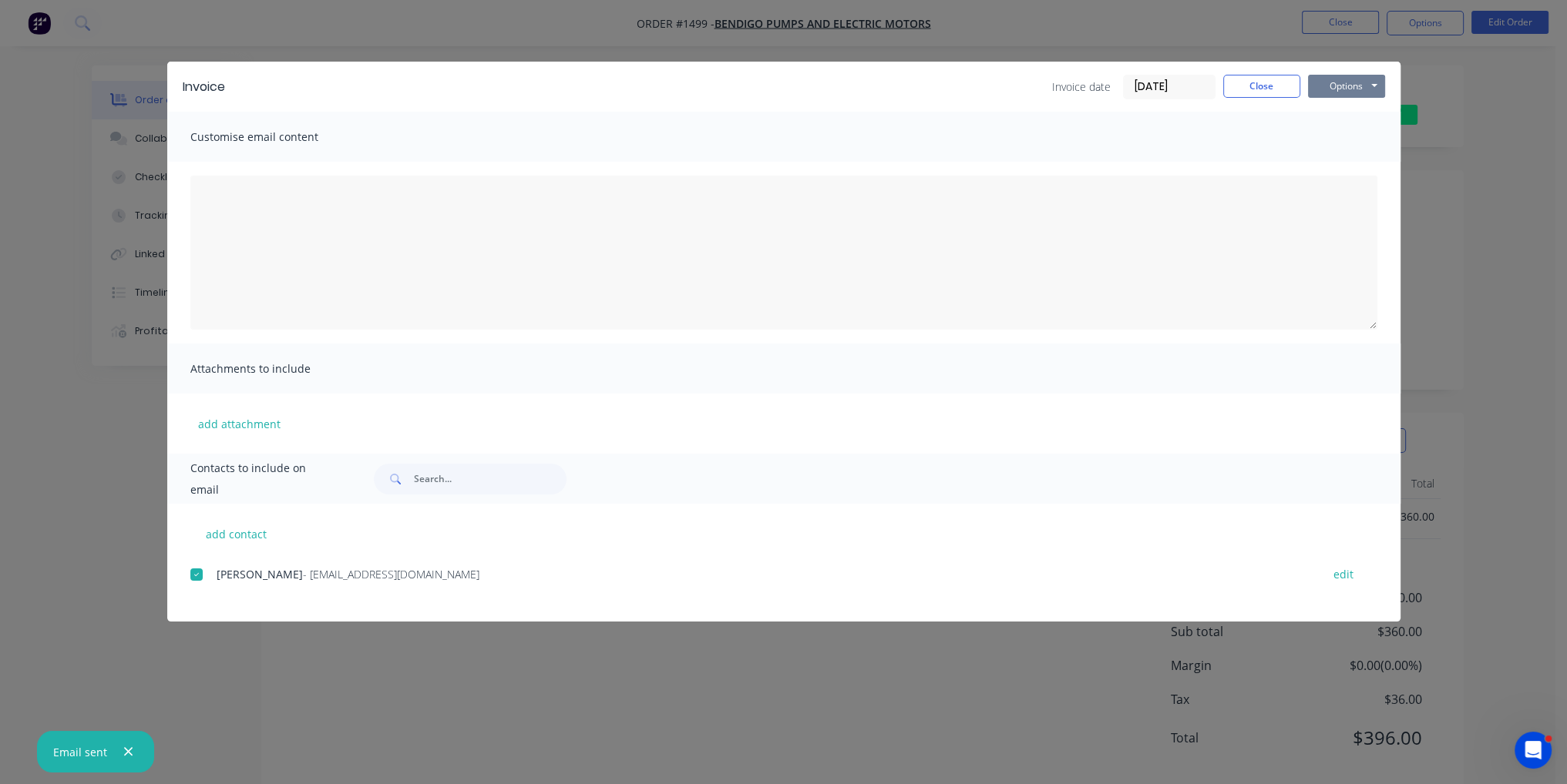
click at [1357, 84] on button "Options" at bounding box center [1346, 86] width 77 height 23
click at [1362, 174] on button "Email" at bounding box center [1357, 164] width 99 height 25
click at [1257, 90] on button "Close" at bounding box center [1262, 86] width 77 height 23
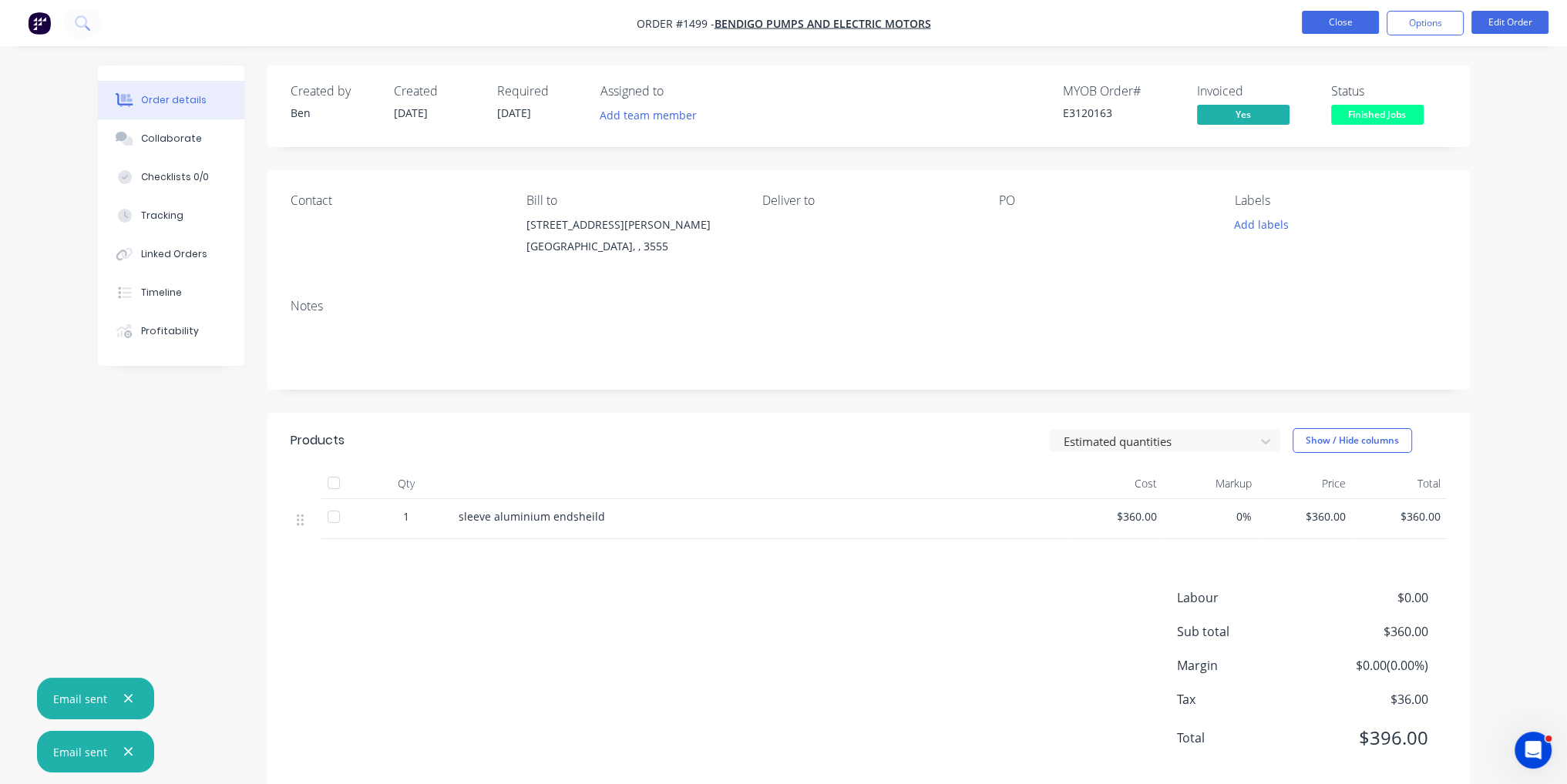
click at [1333, 23] on button "Close" at bounding box center [1340, 22] width 77 height 23
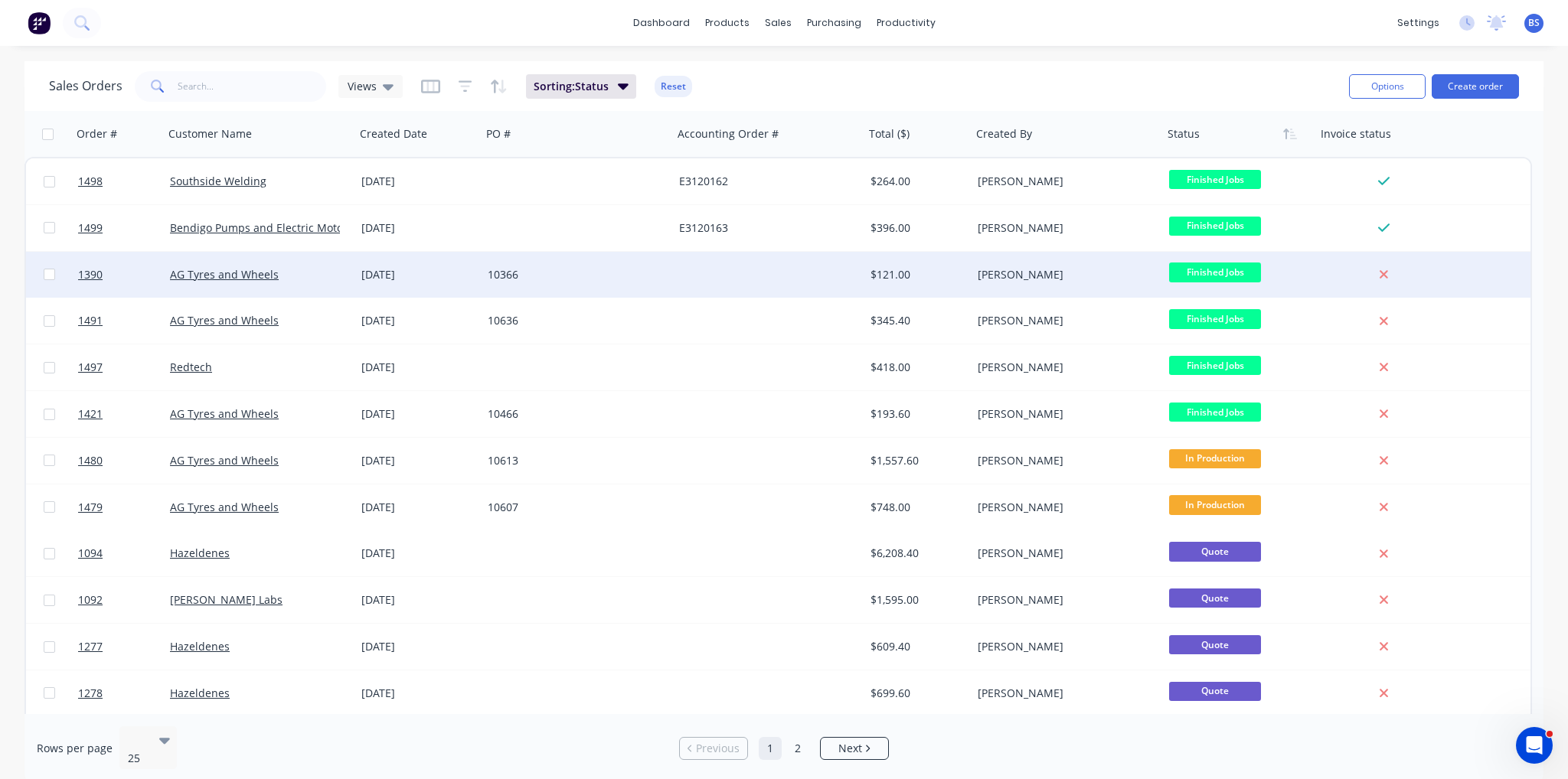
click at [771, 286] on div at bounding box center [769, 274] width 191 height 46
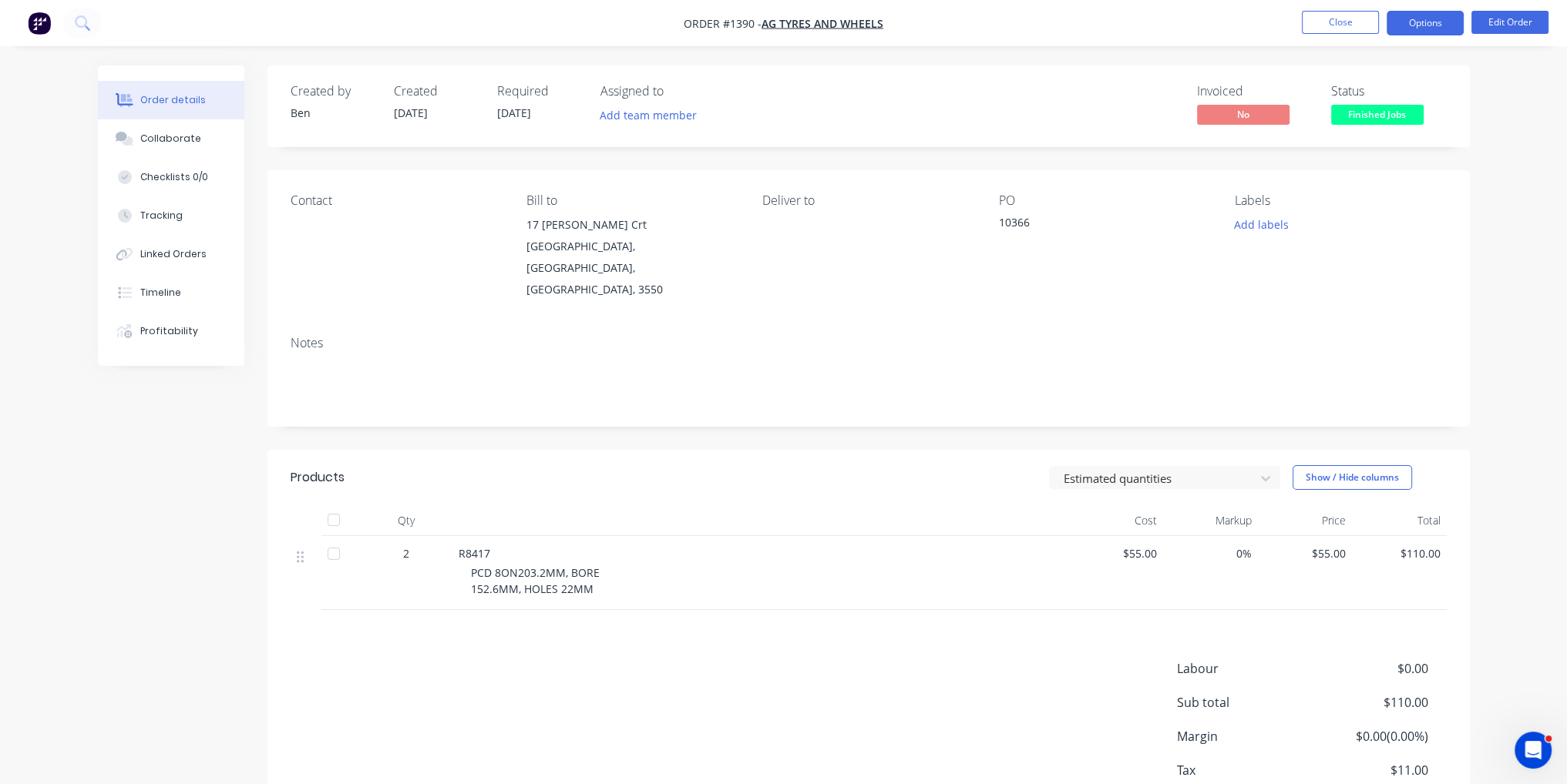
click at [1409, 23] on button "Options" at bounding box center [1425, 23] width 77 height 24
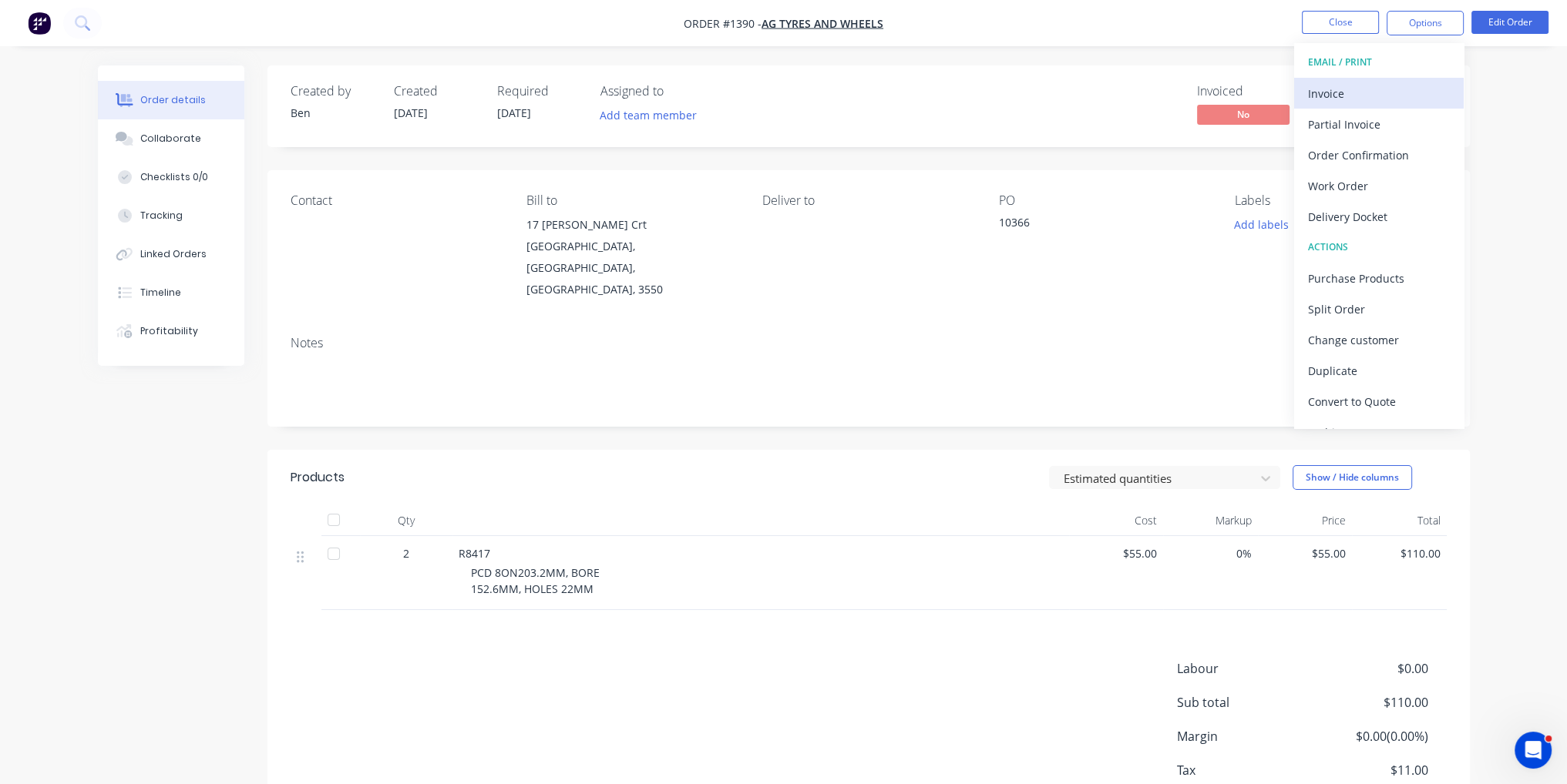
click at [1400, 91] on div "Invoice" at bounding box center [1378, 94] width 141 height 23
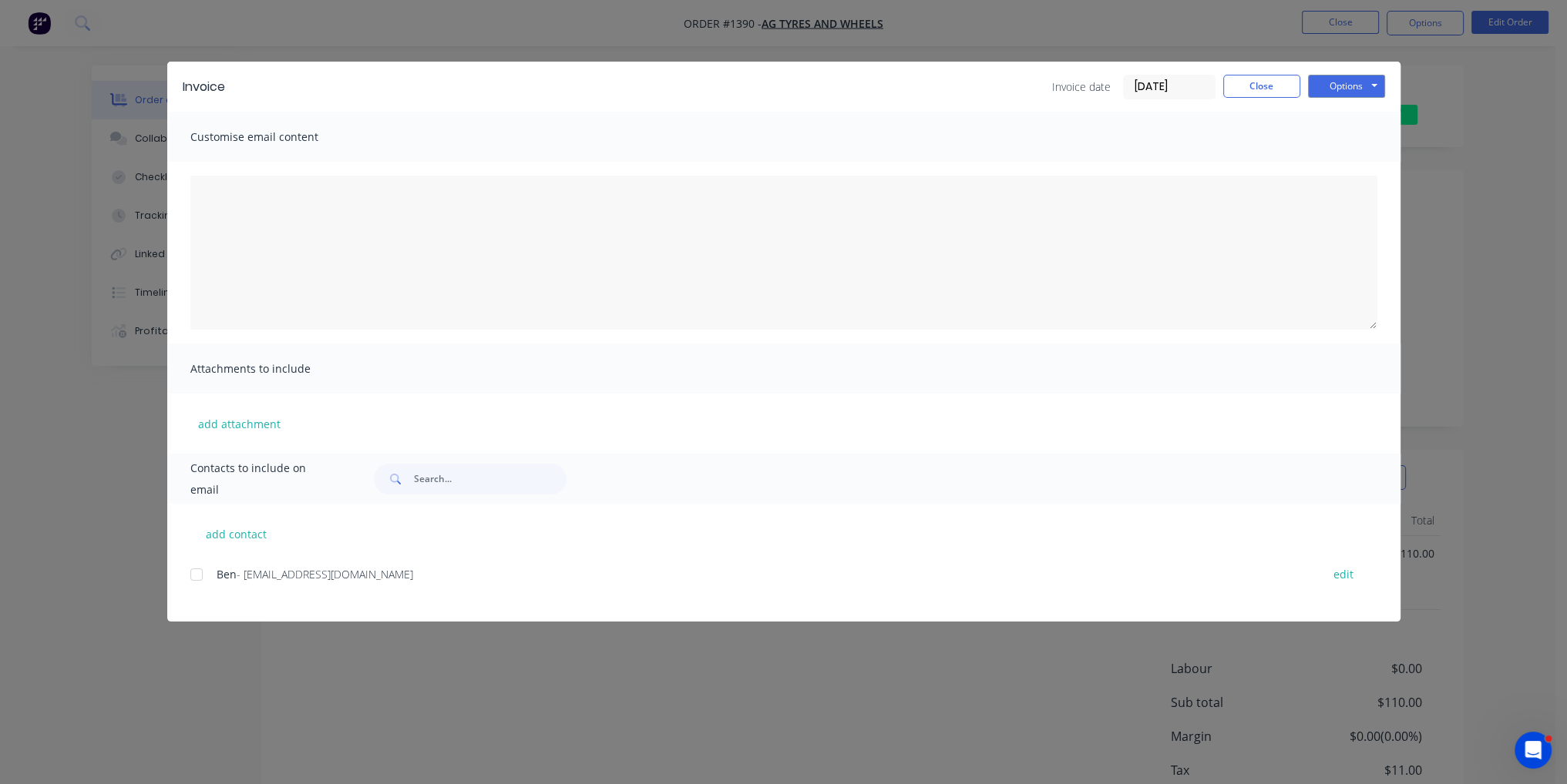
click at [192, 576] on div at bounding box center [197, 575] width 31 height 31
click at [1344, 86] on button "Options" at bounding box center [1346, 86] width 77 height 23
click at [1339, 163] on button "Email" at bounding box center [1357, 164] width 99 height 25
click at [1266, 86] on button "Close" at bounding box center [1262, 86] width 77 height 23
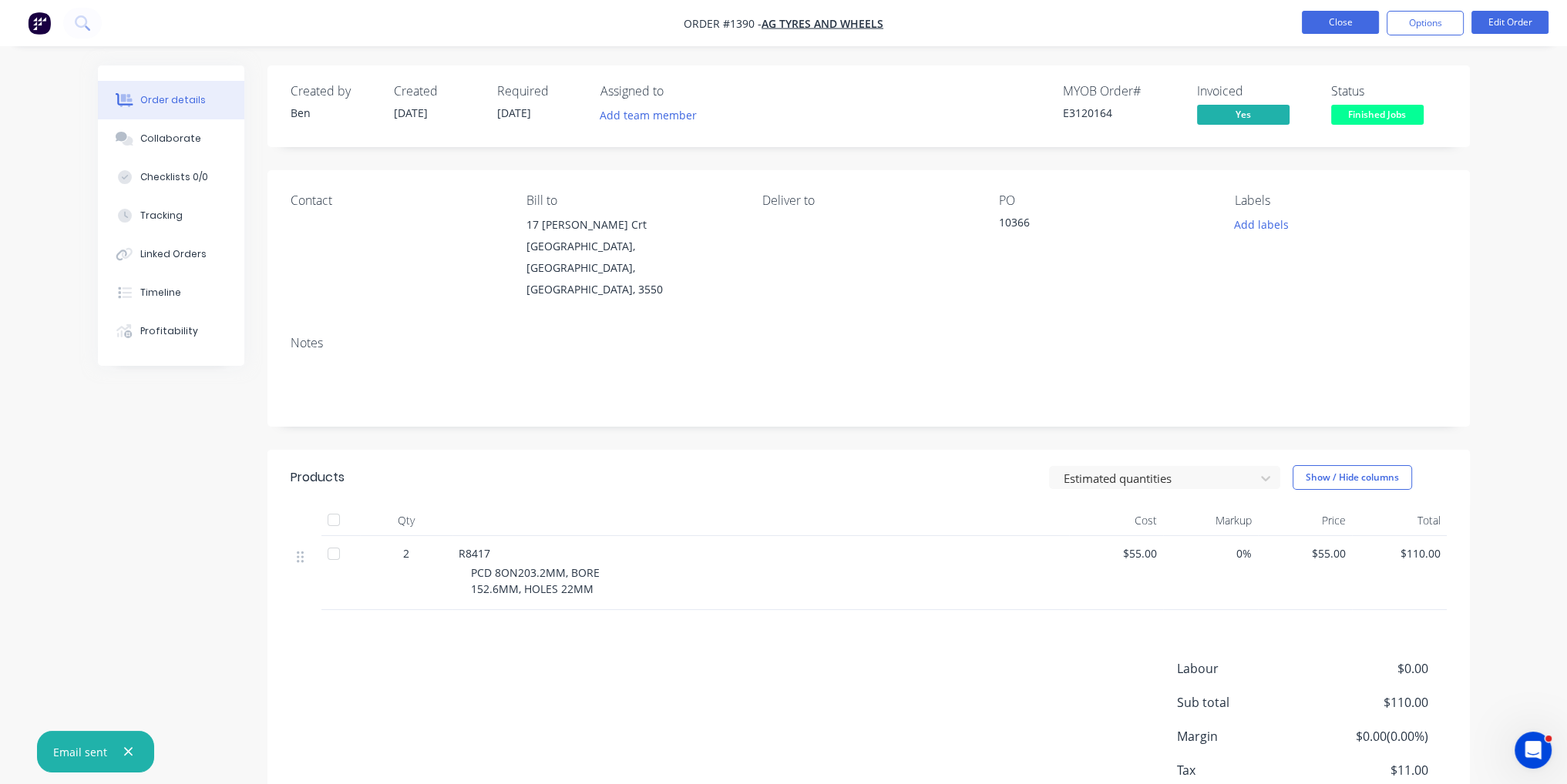
click at [1316, 31] on button "Close" at bounding box center [1340, 22] width 77 height 23
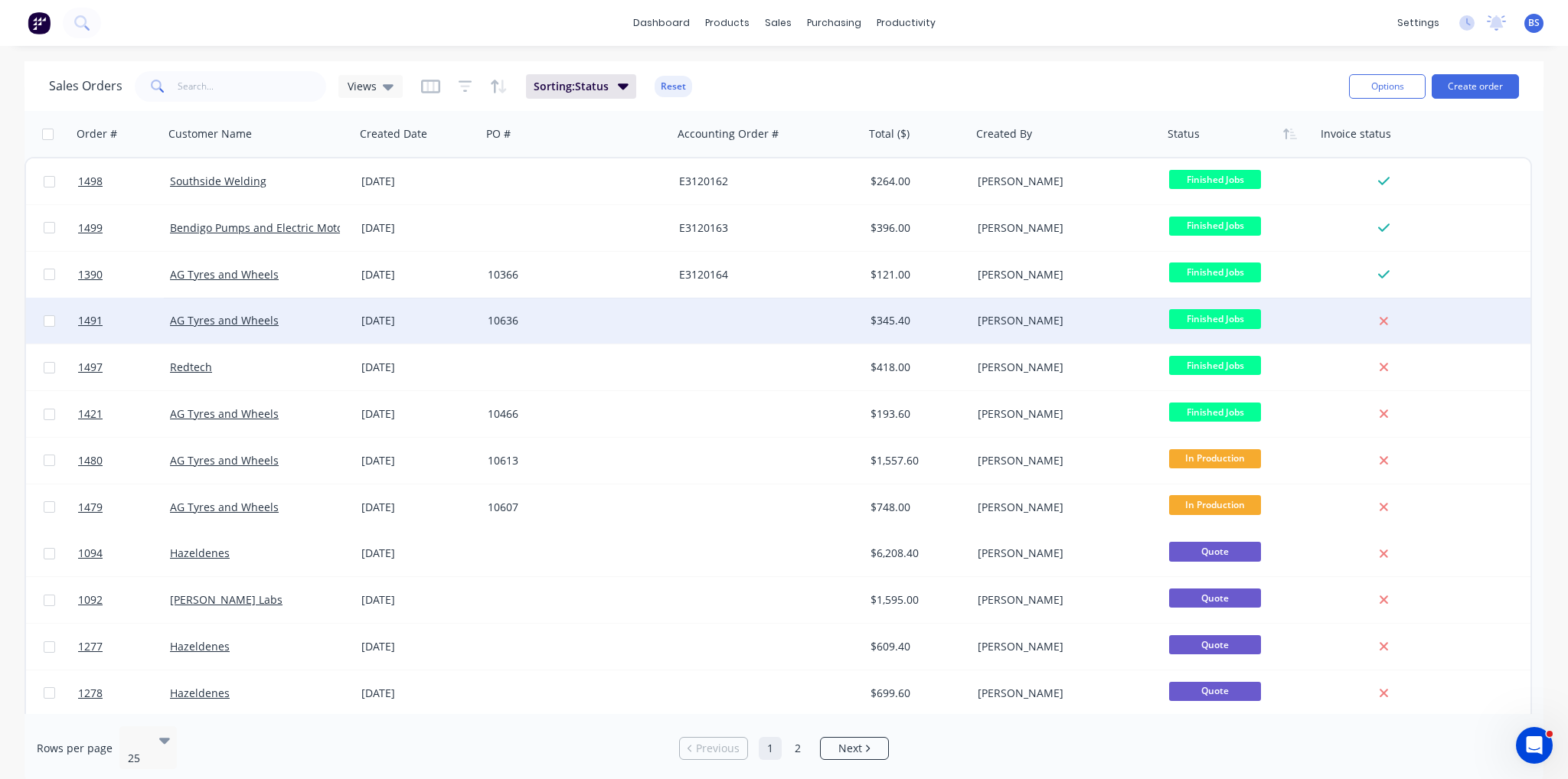
click at [703, 326] on div at bounding box center [769, 321] width 191 height 46
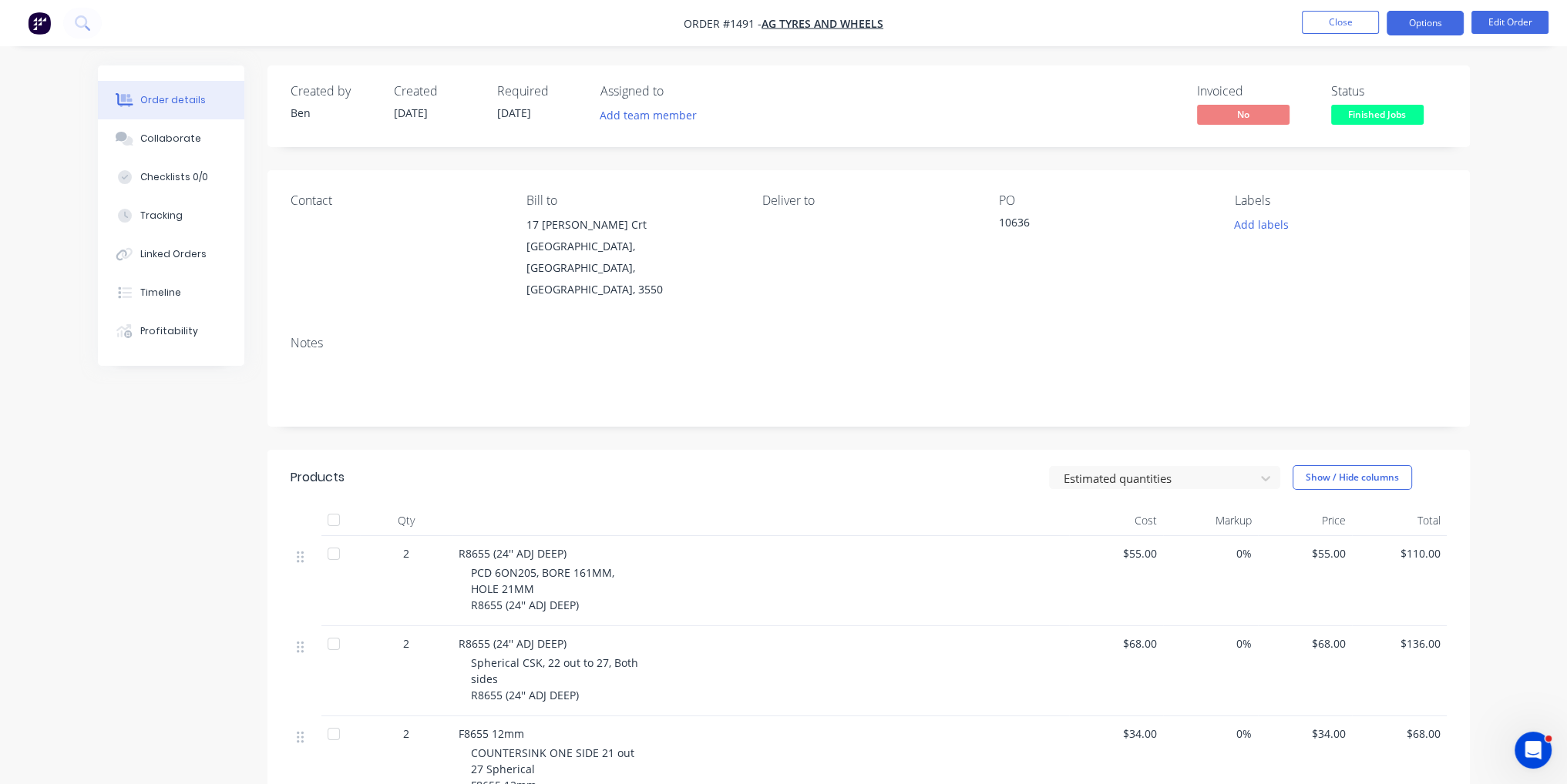
click at [1412, 31] on button "Options" at bounding box center [1425, 23] width 77 height 24
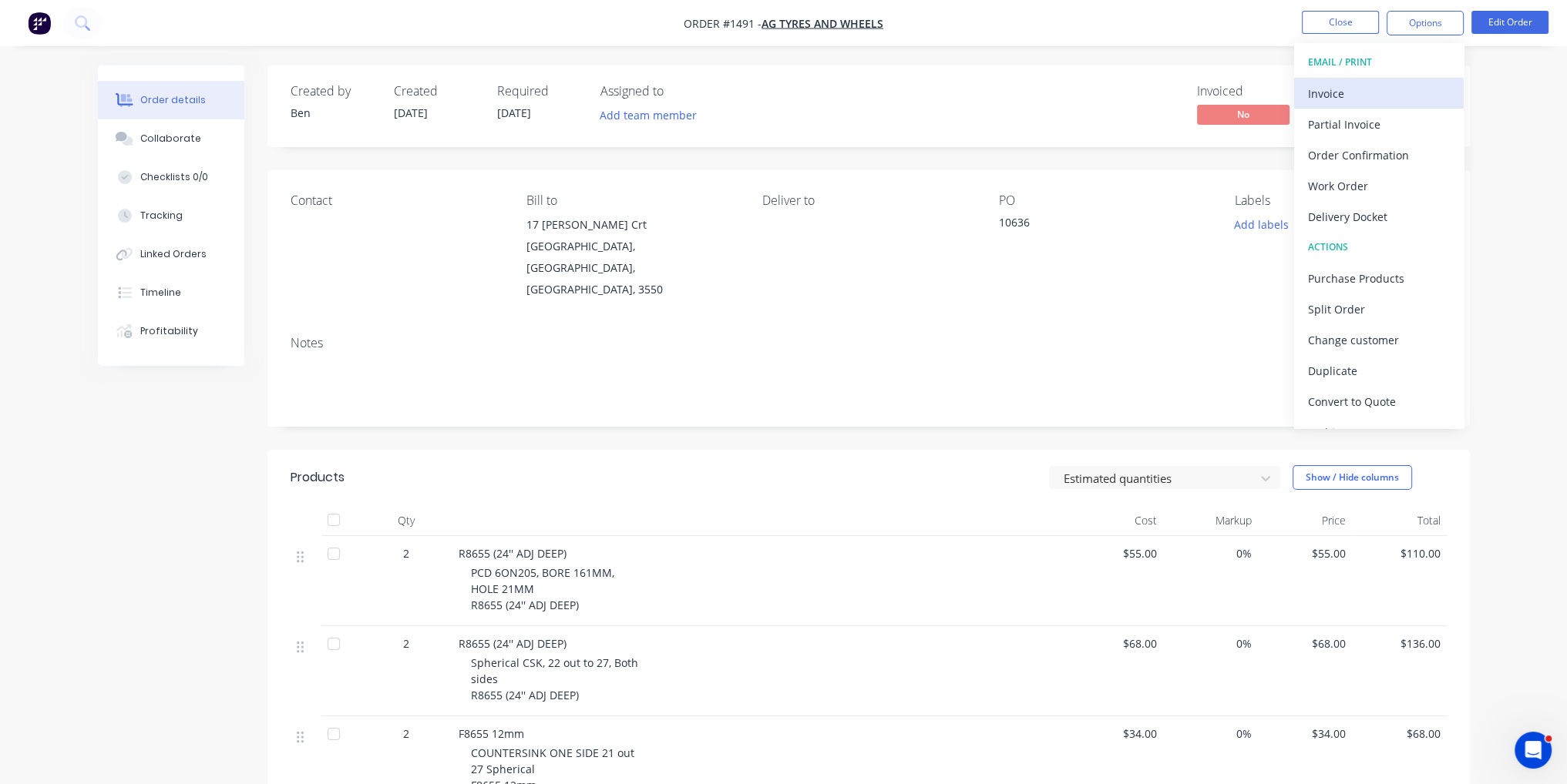
click at [1411, 80] on button "Invoice" at bounding box center [1378, 94] width 169 height 31
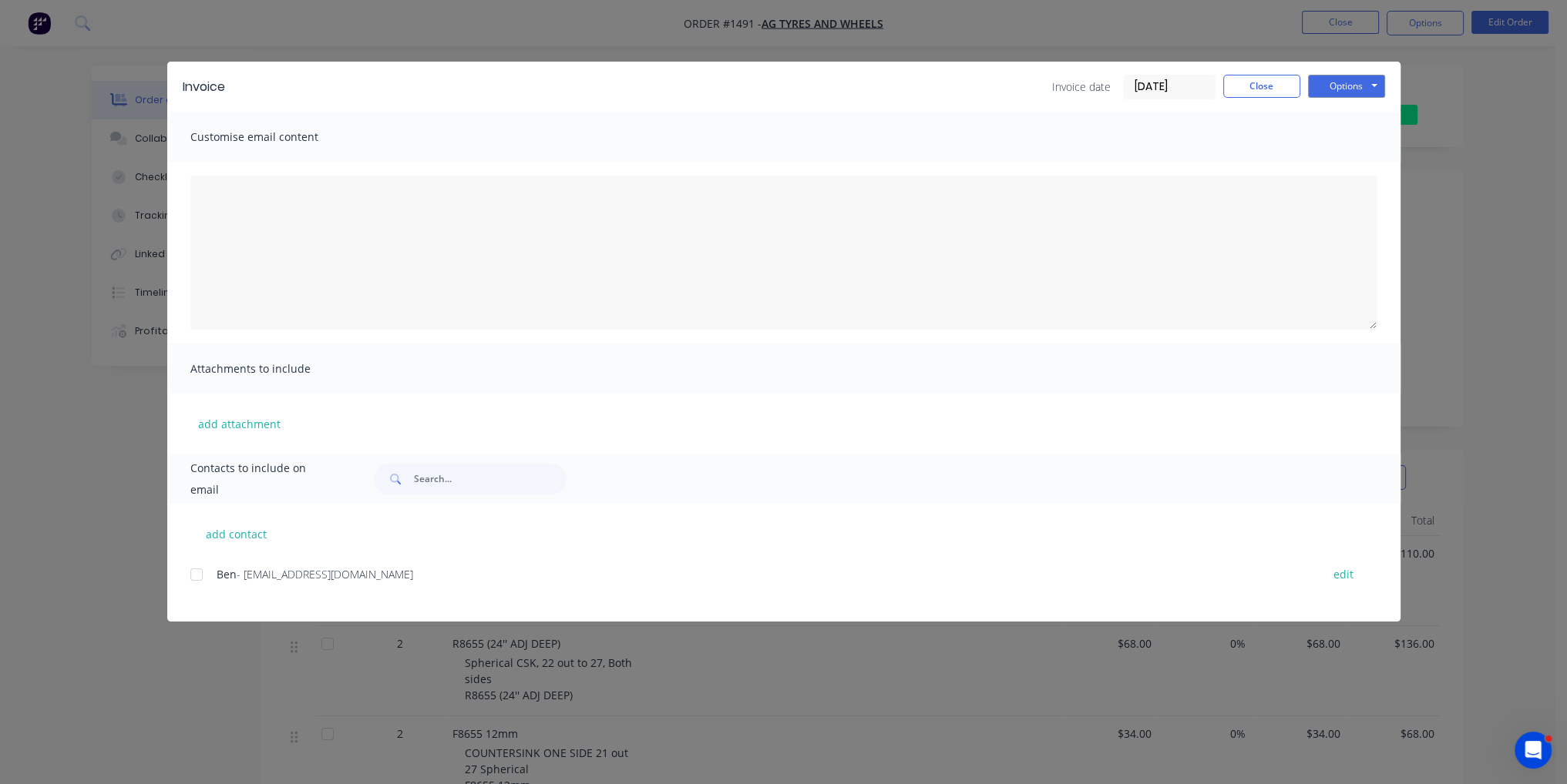
click at [198, 574] on div at bounding box center [197, 575] width 31 height 31
click at [1341, 88] on button "Options" at bounding box center [1346, 86] width 77 height 23
click at [1347, 173] on button "Email" at bounding box center [1357, 164] width 99 height 25
click at [1247, 93] on button "Close" at bounding box center [1262, 86] width 77 height 23
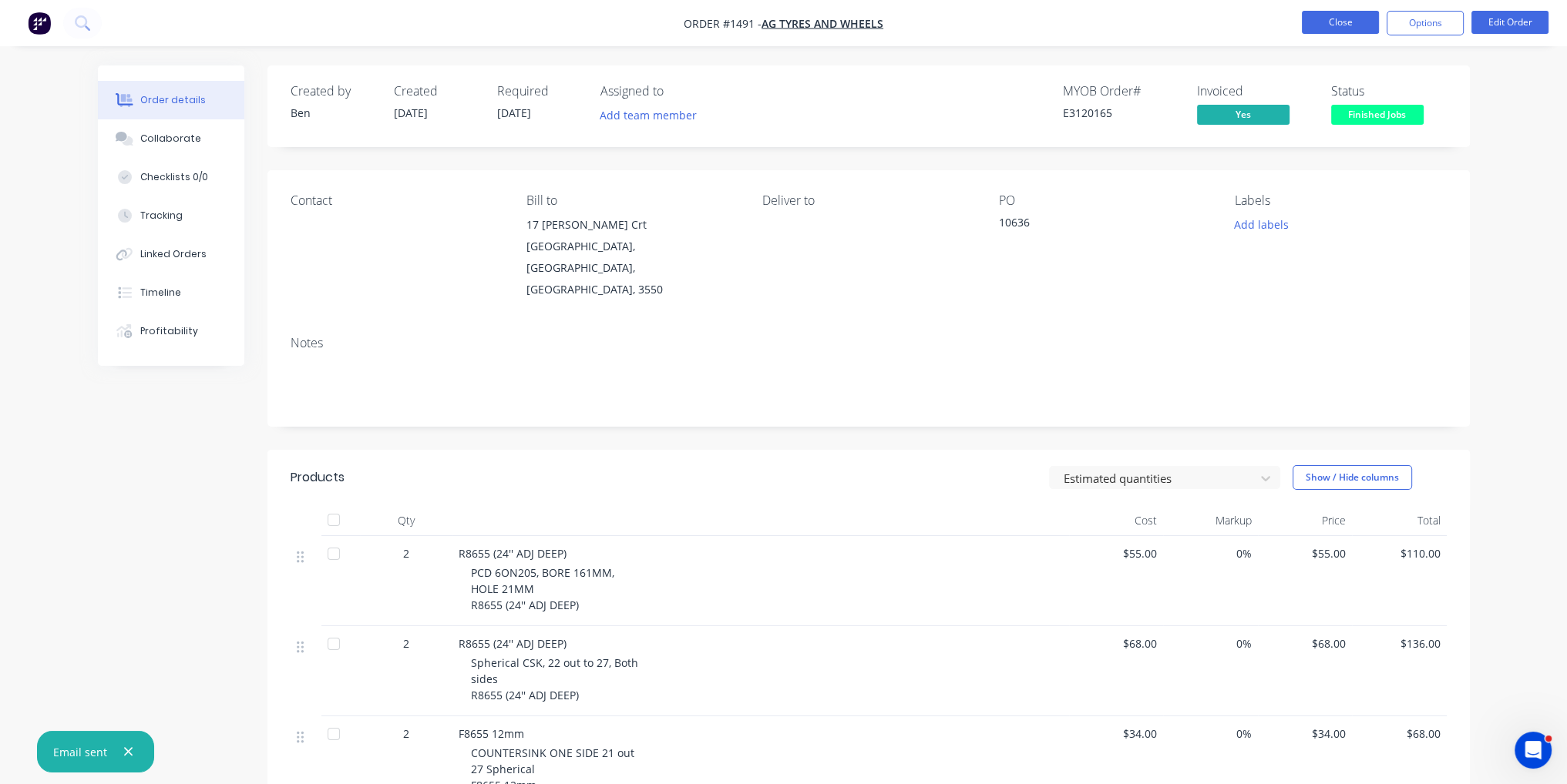
click at [1338, 23] on button "Close" at bounding box center [1340, 22] width 77 height 23
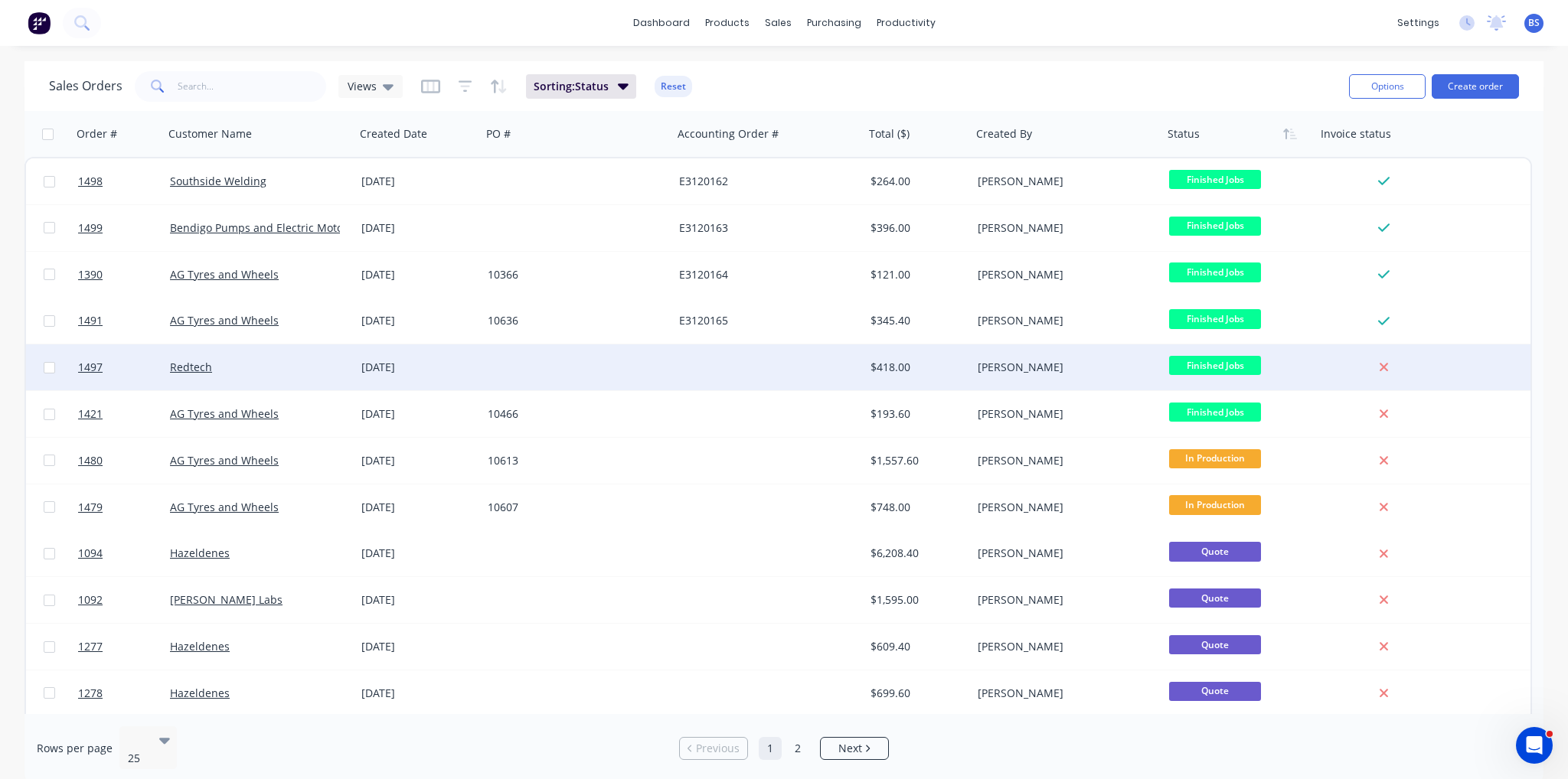
click at [557, 368] on div at bounding box center [578, 367] width 191 height 46
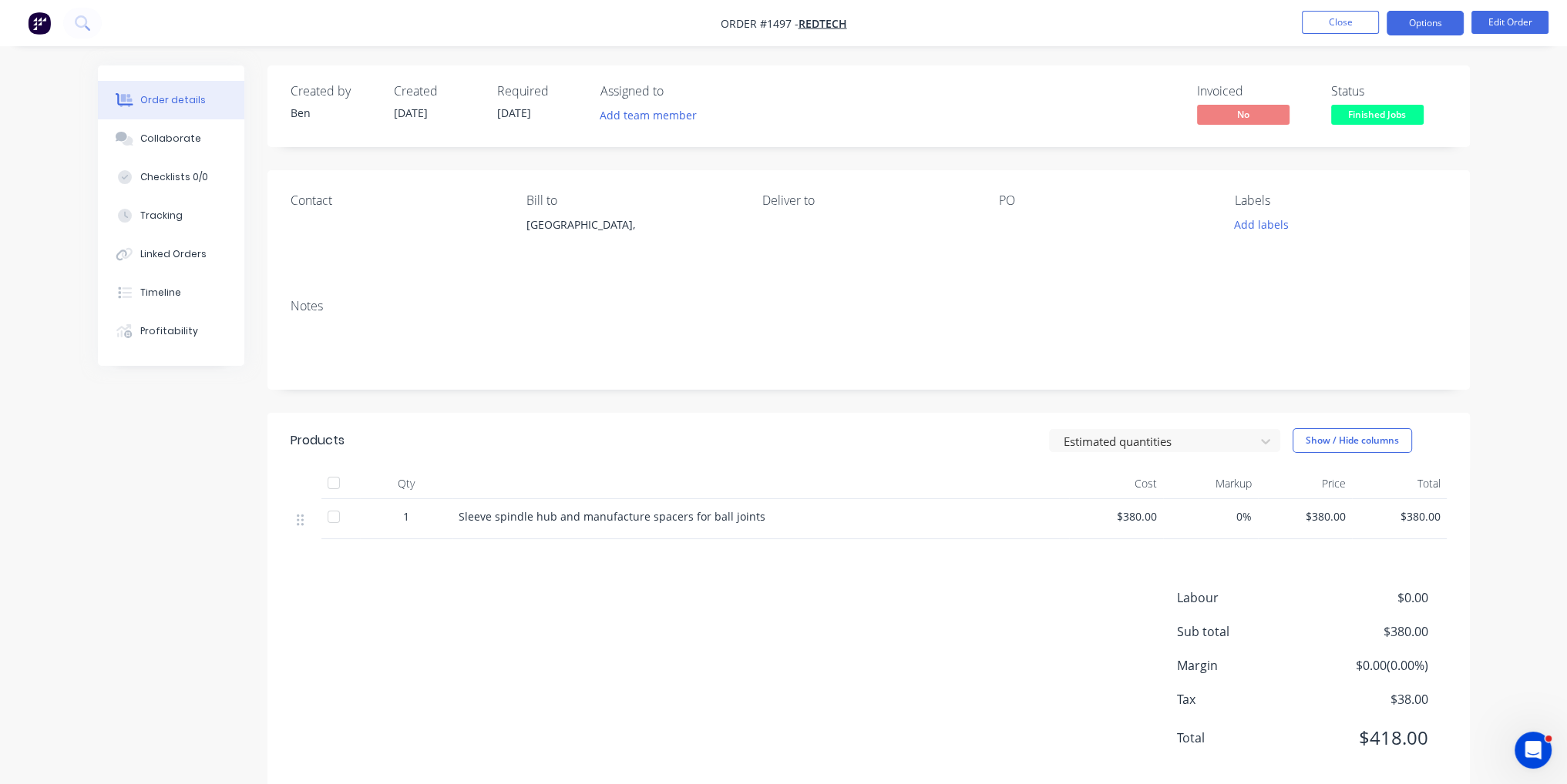
click at [1429, 23] on button "Options" at bounding box center [1425, 23] width 77 height 24
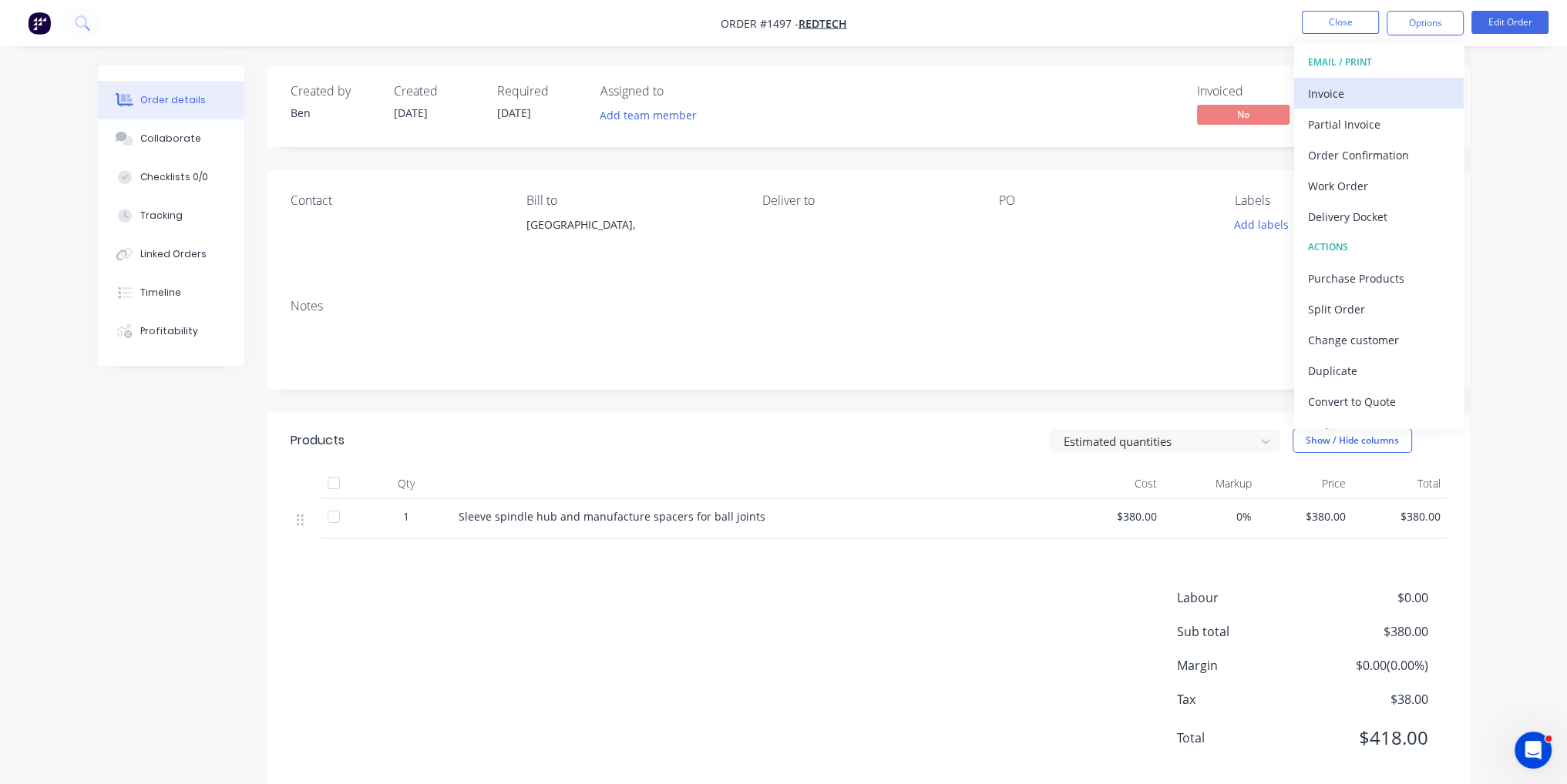
click at [1384, 99] on div "Invoice" at bounding box center [1378, 94] width 141 height 23
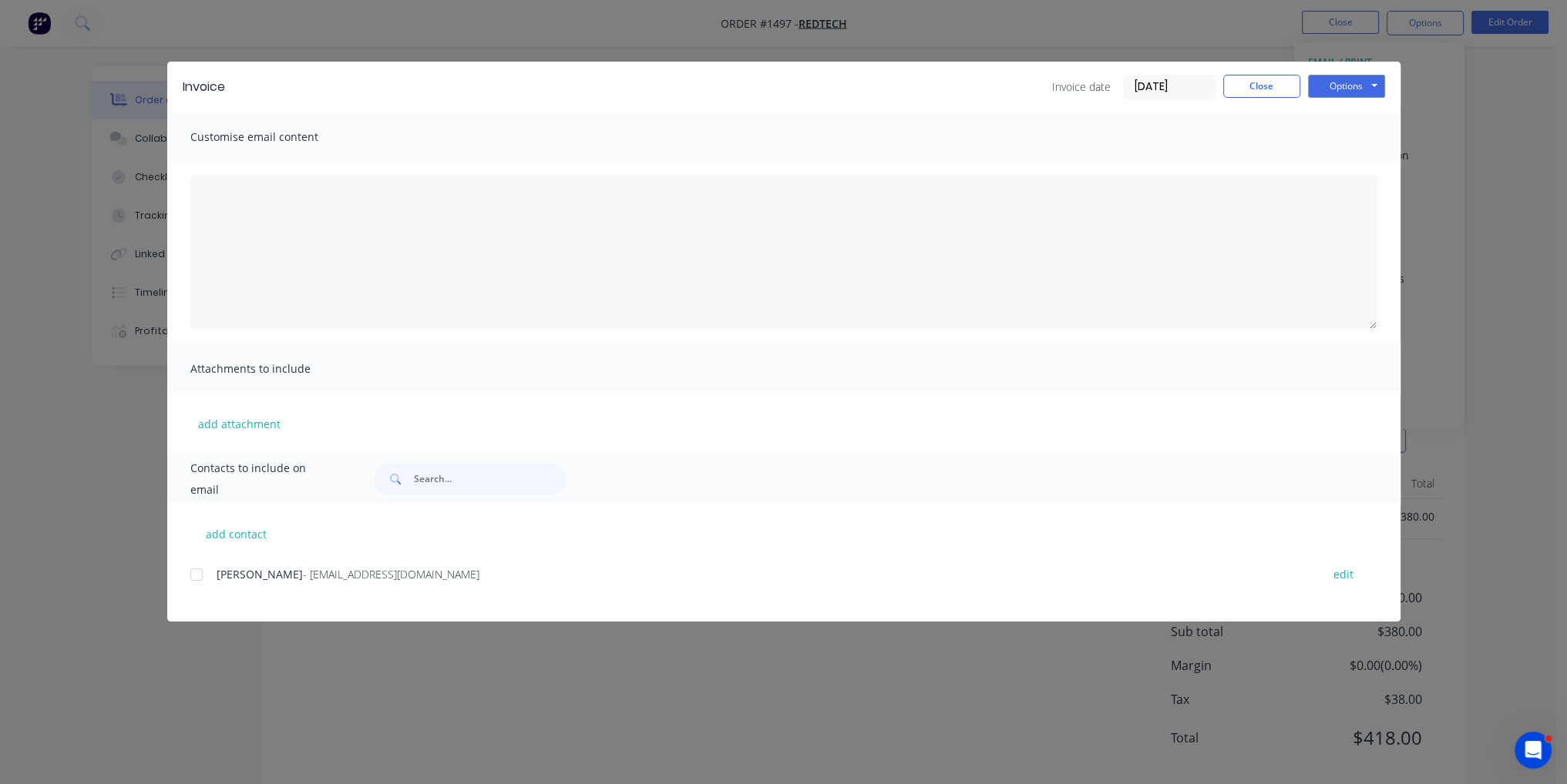
click at [197, 577] on div at bounding box center [197, 575] width 31 height 31
click at [1328, 87] on button "Options" at bounding box center [1346, 86] width 77 height 23
click at [1372, 171] on button "Email" at bounding box center [1357, 164] width 99 height 25
click at [1252, 78] on button "Close" at bounding box center [1262, 86] width 77 height 23
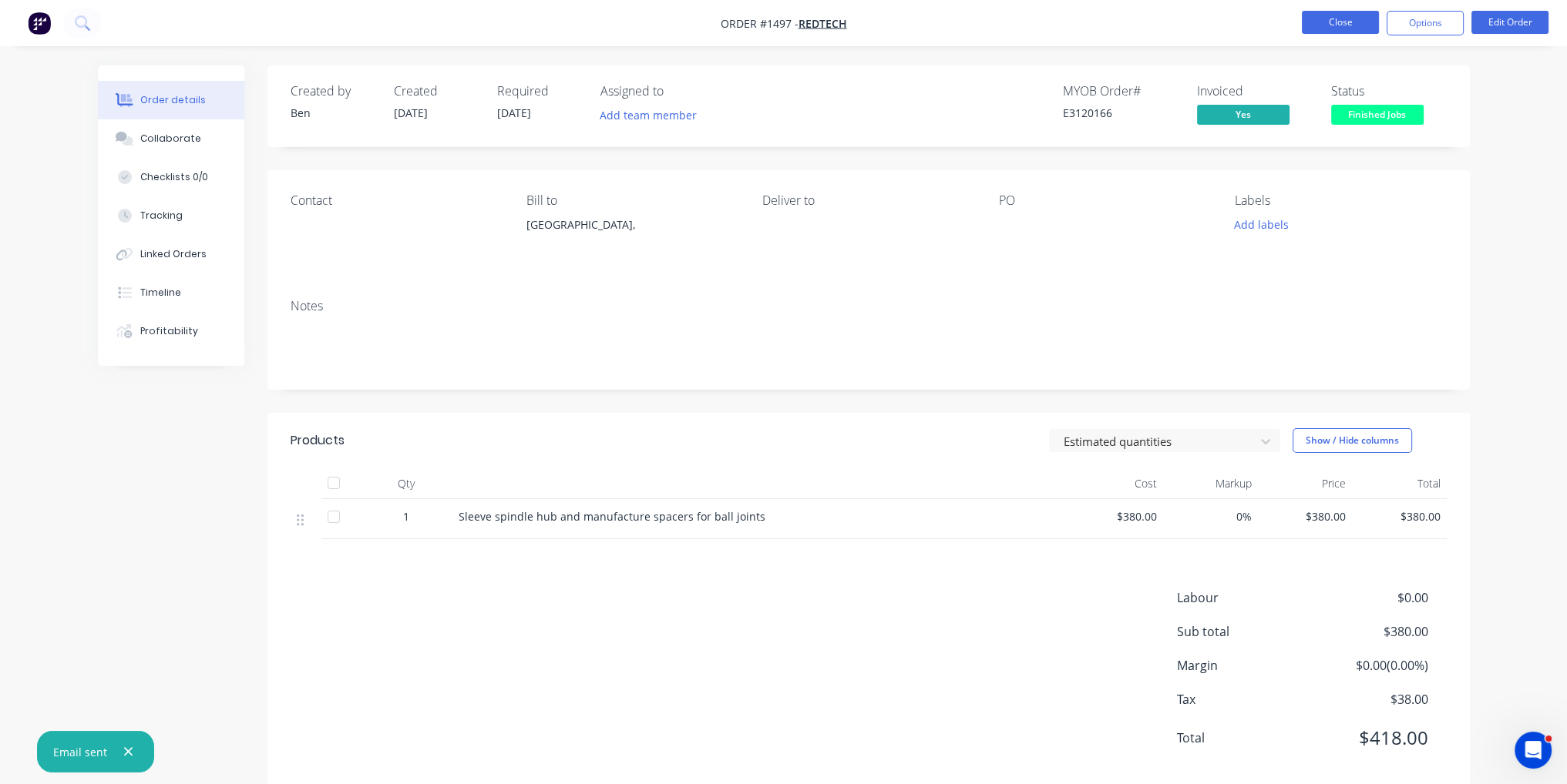
click at [1332, 14] on button "Close" at bounding box center [1340, 22] width 77 height 23
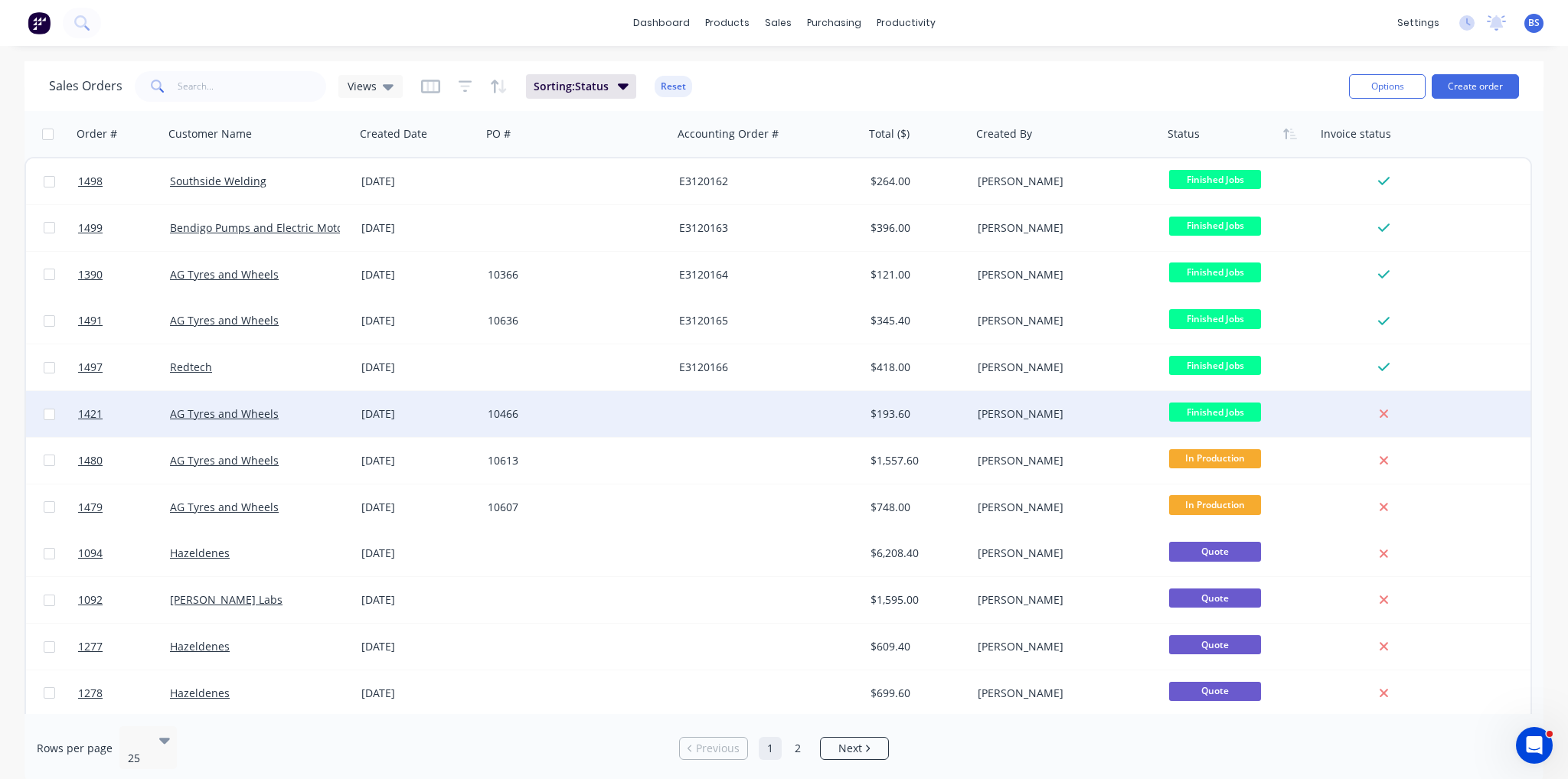
click at [670, 414] on div "10466" at bounding box center [578, 414] width 191 height 46
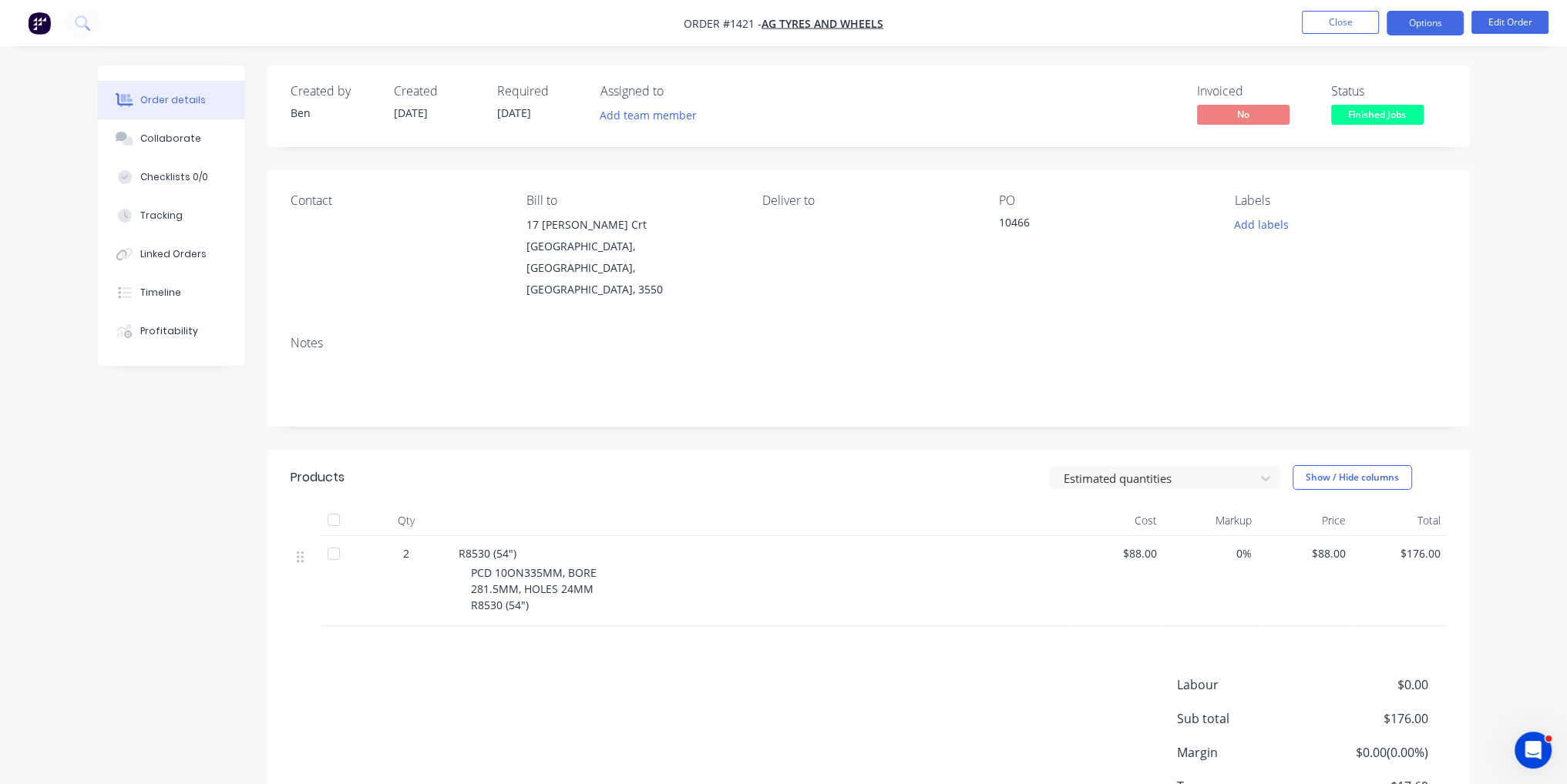
click at [1404, 16] on button "Options" at bounding box center [1425, 23] width 77 height 24
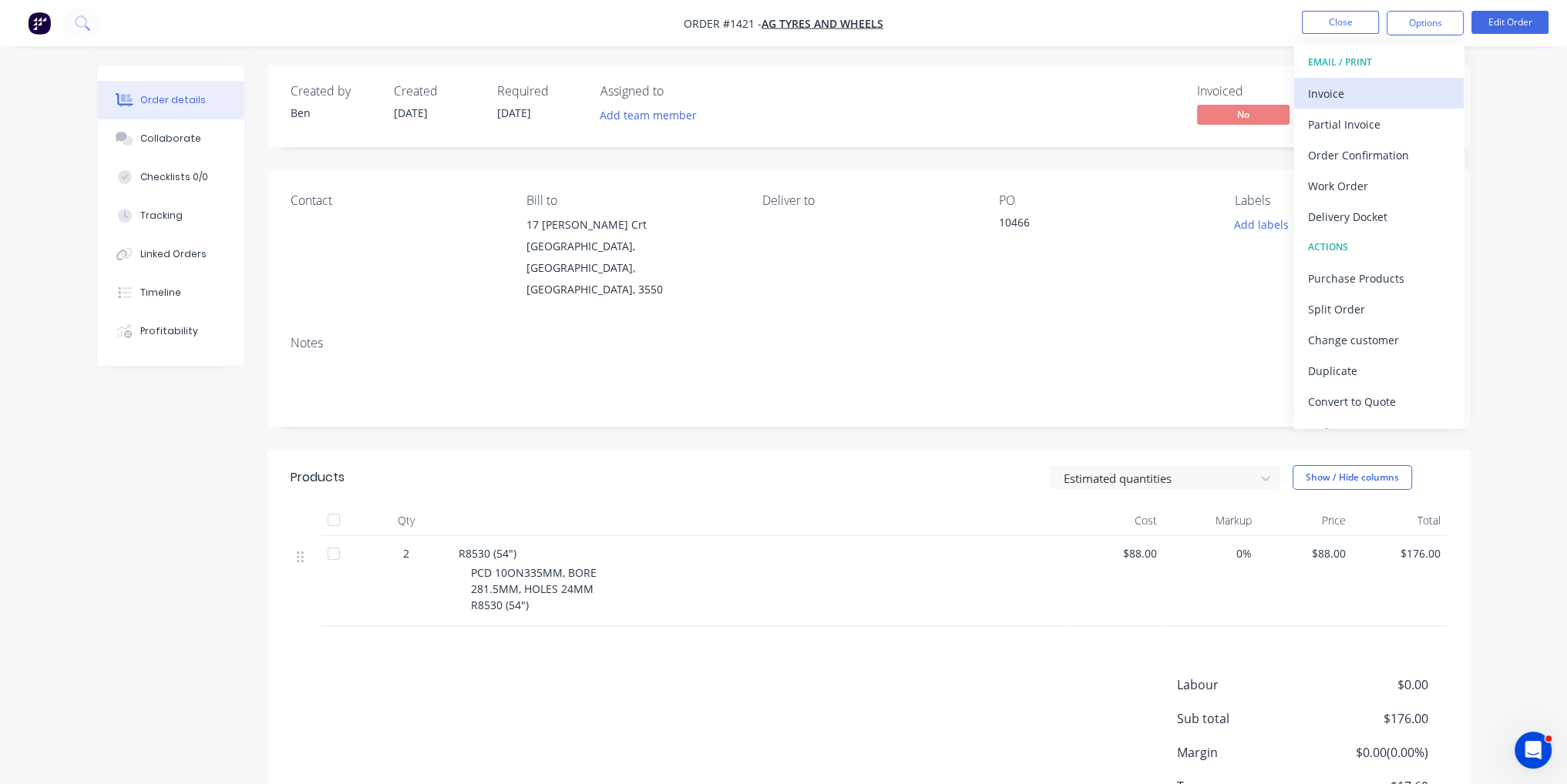
click at [1393, 100] on div "Invoice" at bounding box center [1378, 94] width 141 height 23
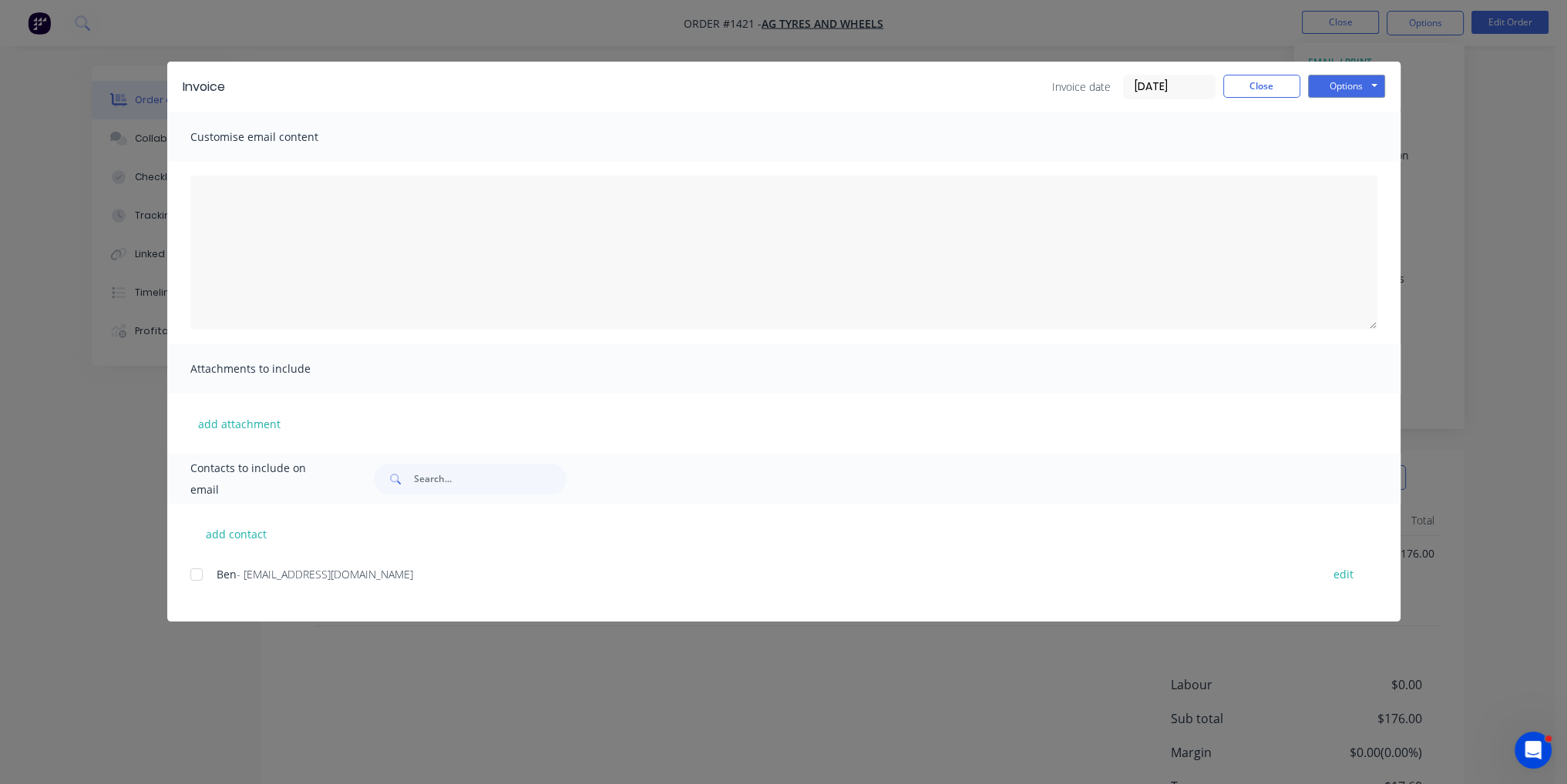
click at [197, 586] on div at bounding box center [197, 575] width 31 height 31
click at [1354, 86] on button "Options" at bounding box center [1346, 86] width 77 height 23
click at [1366, 167] on button "Email" at bounding box center [1357, 164] width 99 height 25
click at [1236, 86] on button "Close" at bounding box center [1262, 86] width 77 height 23
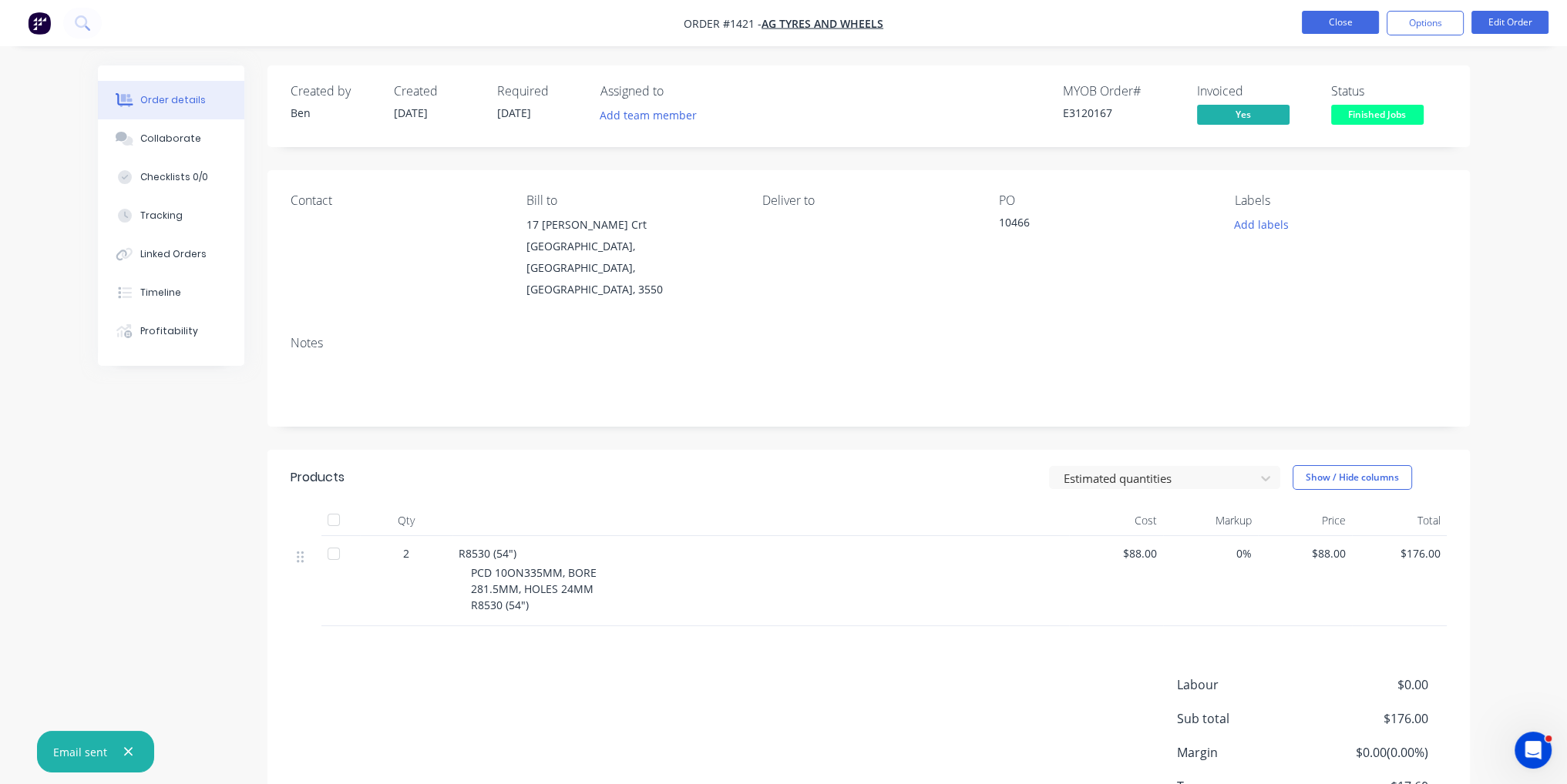
click at [1347, 23] on button "Close" at bounding box center [1340, 22] width 77 height 23
